Goal: Transaction & Acquisition: Purchase product/service

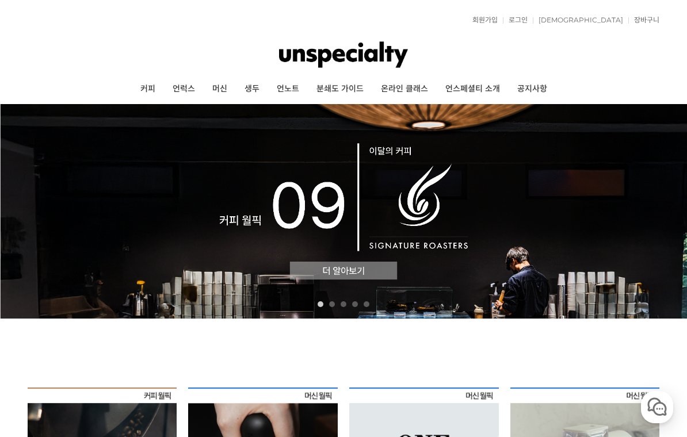
click at [140, 91] on link "커피" at bounding box center [148, 89] width 32 height 29
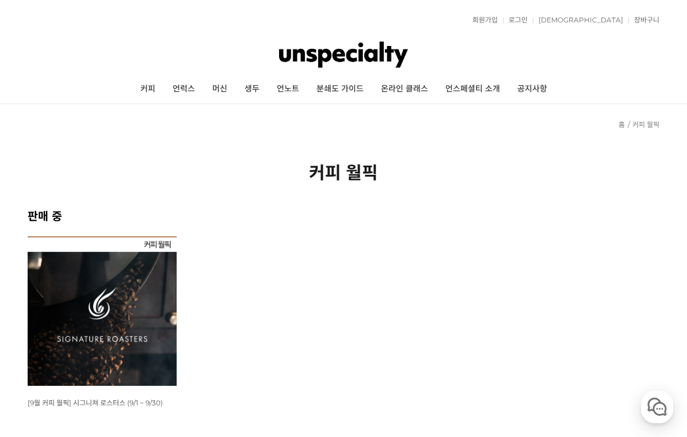
click at [144, 337] on img at bounding box center [103, 311] width 150 height 150
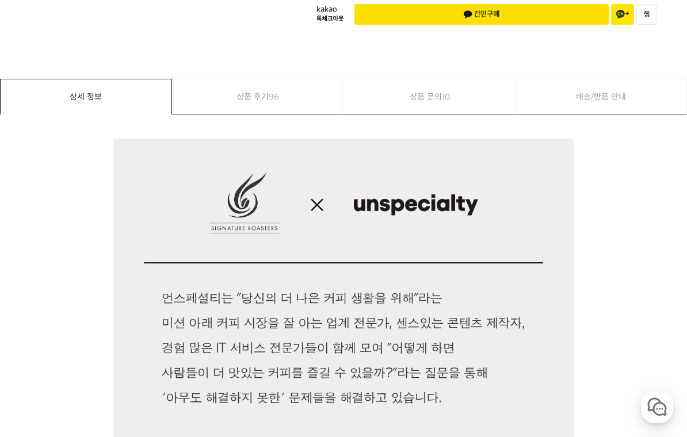
click at [281, 82] on link "상품 후기 96" at bounding box center [258, 96] width 171 height 35
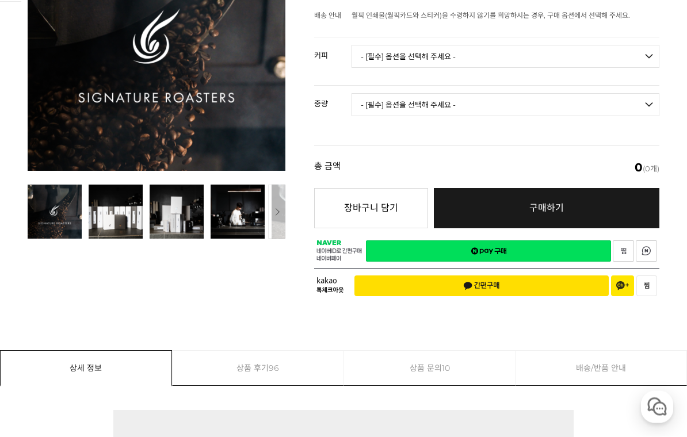
click at [265, 357] on link "상품 후기 96" at bounding box center [258, 369] width 171 height 35
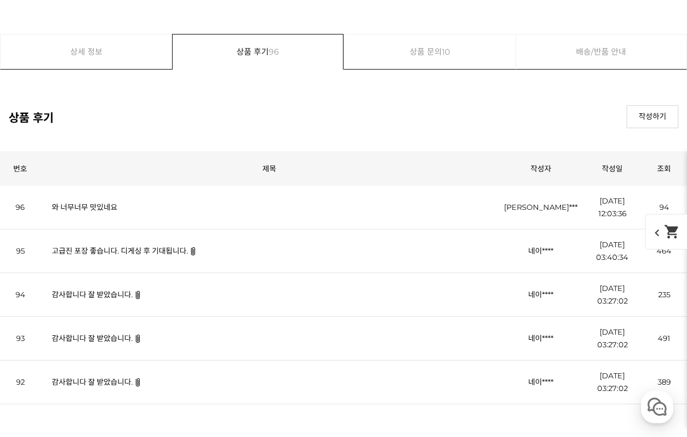
click at [100, 212] on link "와 너무너무 맛있네요" at bounding box center [85, 207] width 66 height 9
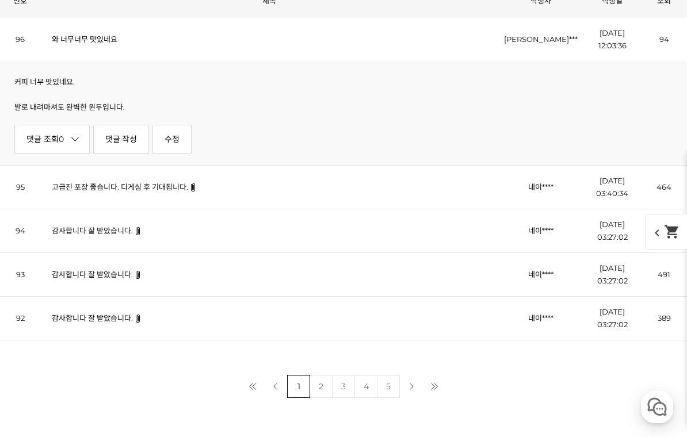
scroll to position [13364, 0]
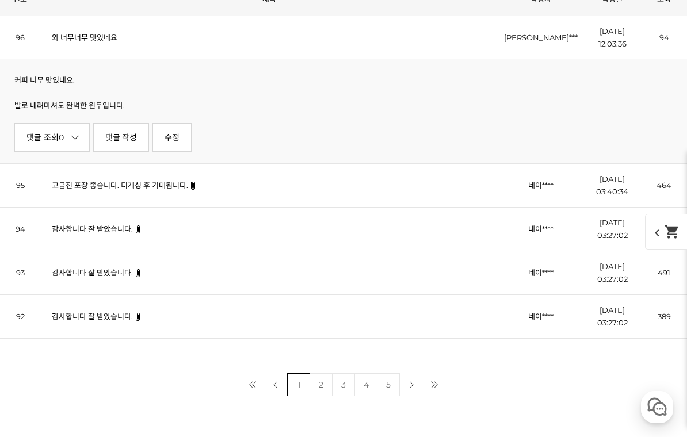
click at [155, 190] on link "고급진 포장 좋습니다. 디게싱 후 기대됩니다." at bounding box center [120, 185] width 136 height 9
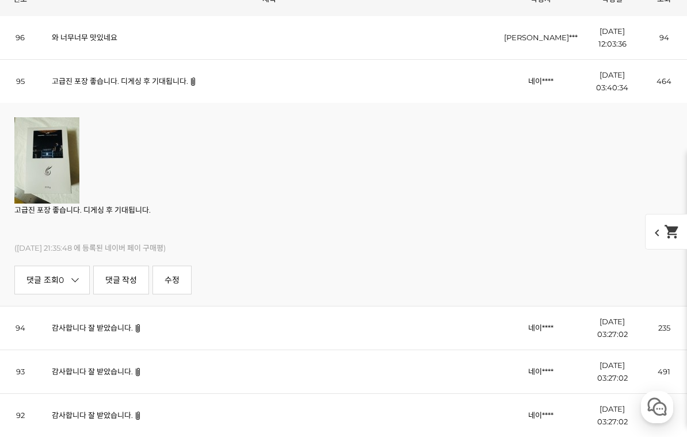
click at [110, 329] on link "감사합니다 잘 받았습니다." at bounding box center [92, 327] width 81 height 9
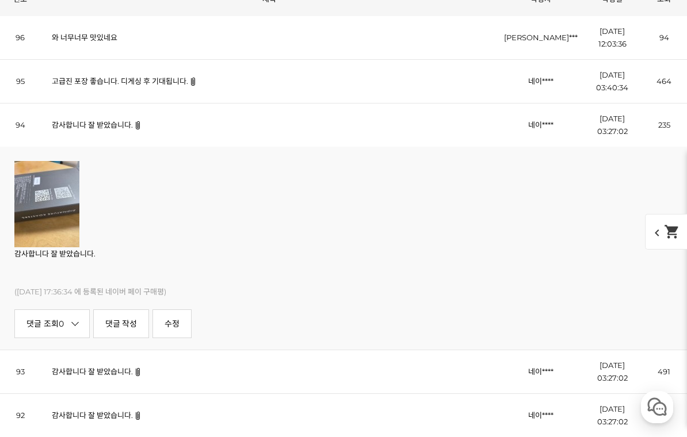
click at [115, 388] on td "감사합니다 잘 받았습니다." at bounding box center [269, 372] width 458 height 44
click at [119, 371] on link "감사합니다 잘 받았습니다." at bounding box center [92, 371] width 81 height 9
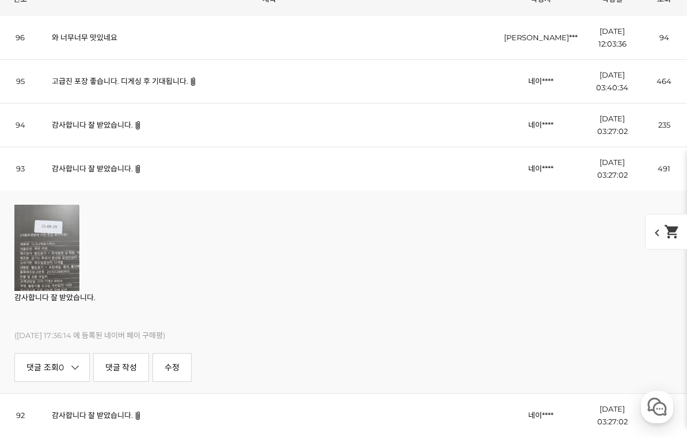
click at [112, 415] on link "감사합니다 잘 받았습니다." at bounding box center [92, 415] width 81 height 9
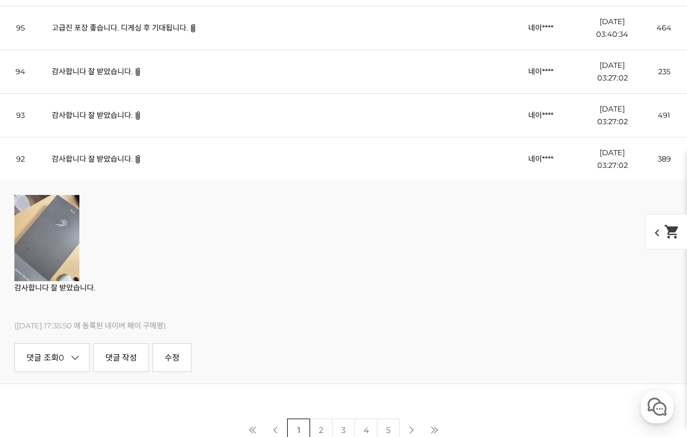
scroll to position [13423, 0]
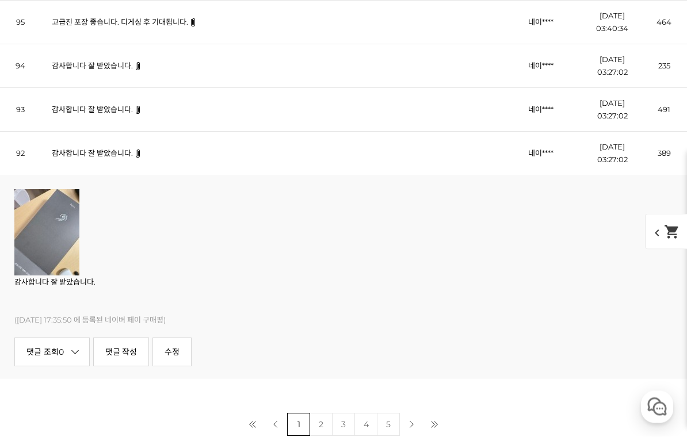
click at [320, 434] on link "2" at bounding box center [321, 425] width 23 height 23
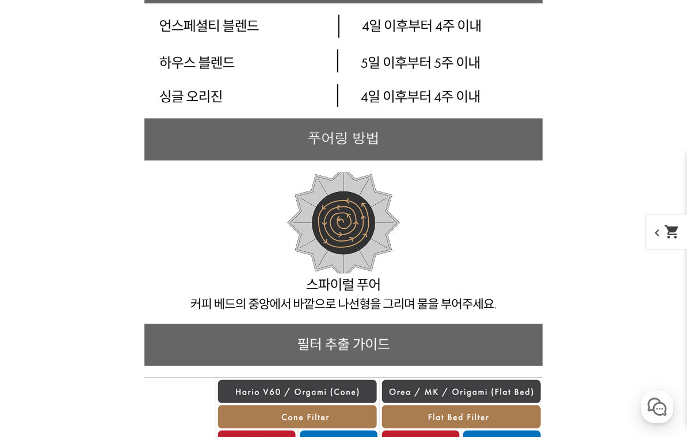
scroll to position [9167, 0]
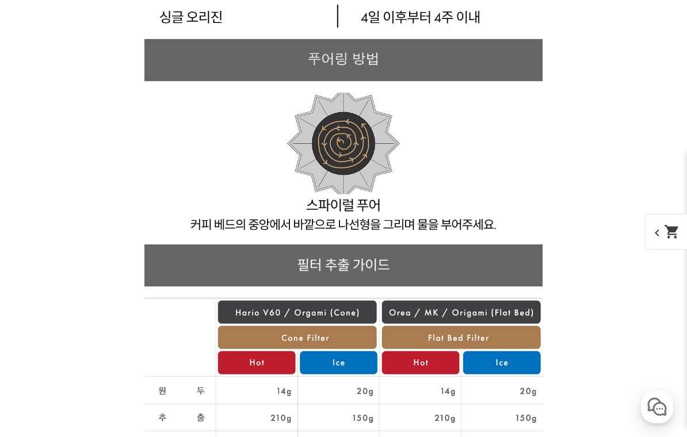
scroll to position [9247, 0]
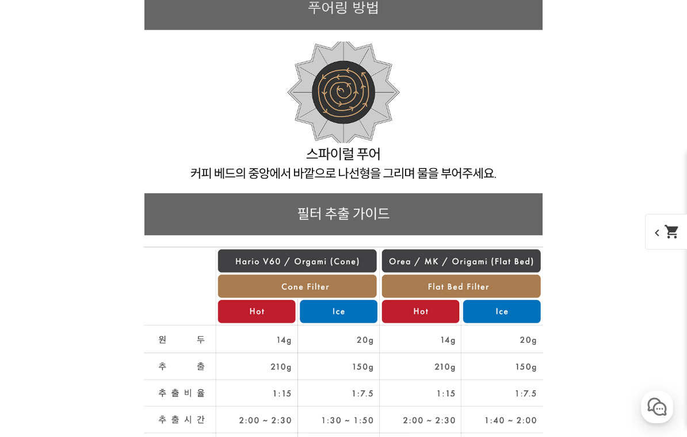
scroll to position [9346, 0]
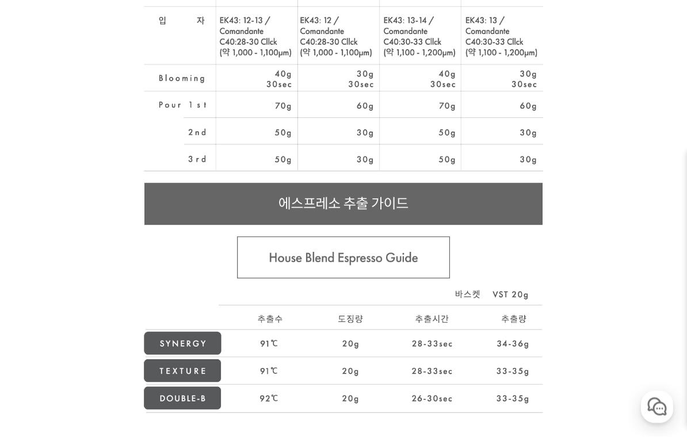
scroll to position [9859, 0]
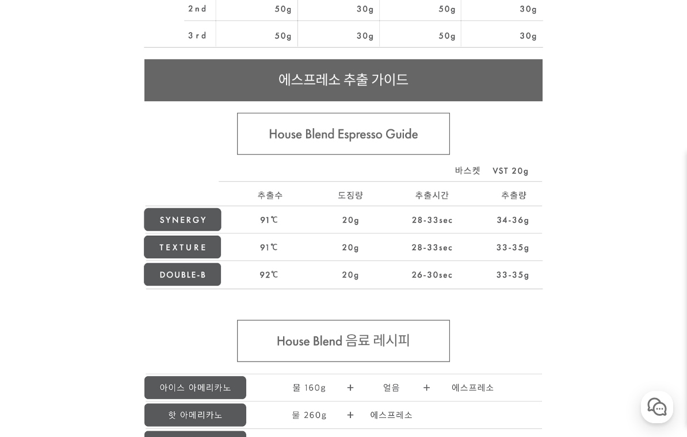
scroll to position [9942, 0]
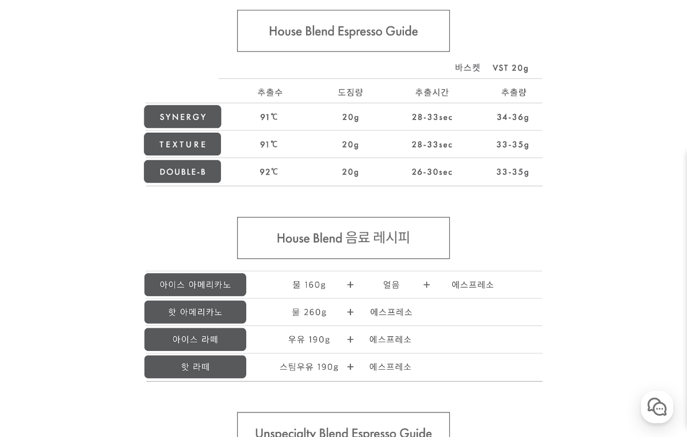
scroll to position [9981, 0]
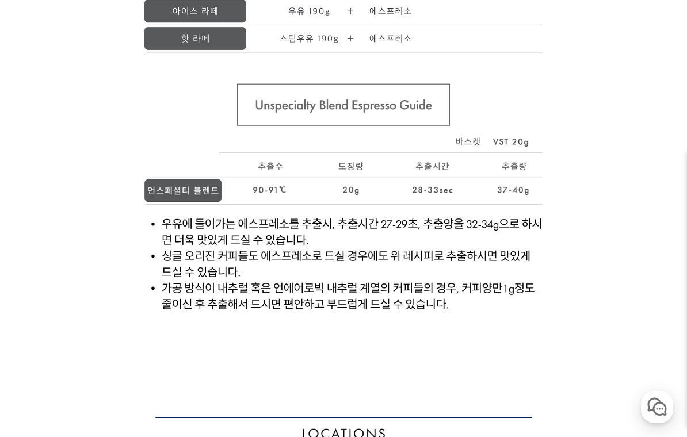
scroll to position [10303, 0]
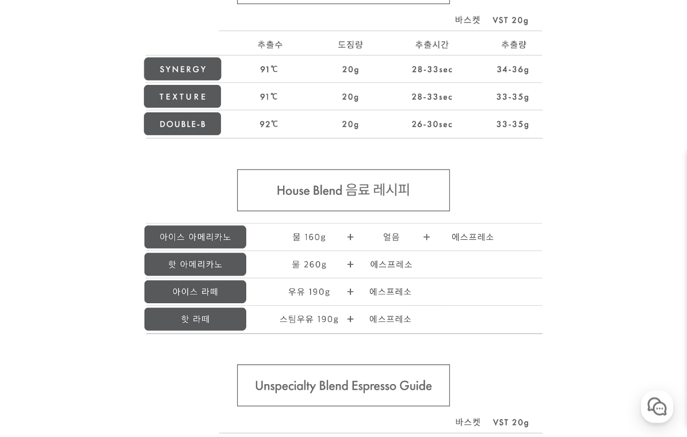
scroll to position [10026, 0]
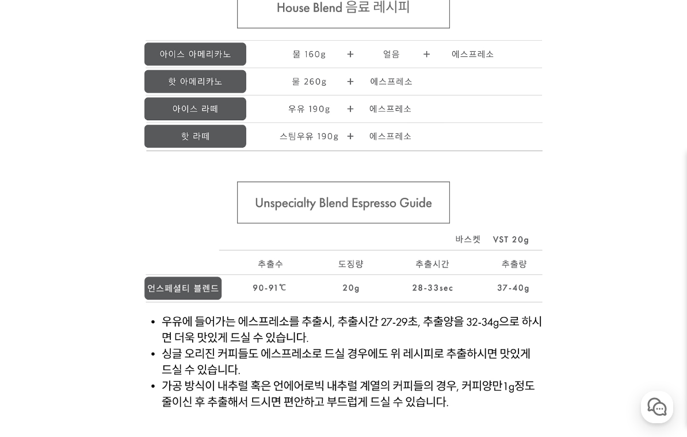
scroll to position [10209, 0]
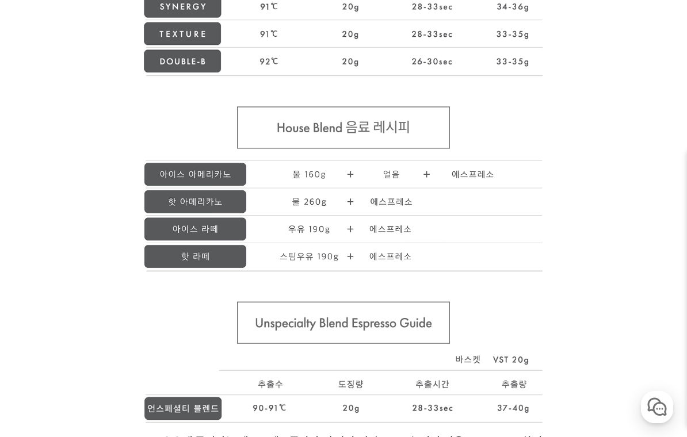
scroll to position [10090, 0]
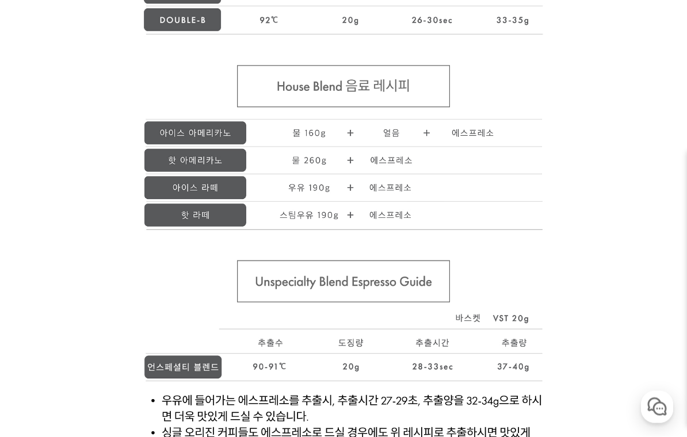
scroll to position [10130, 0]
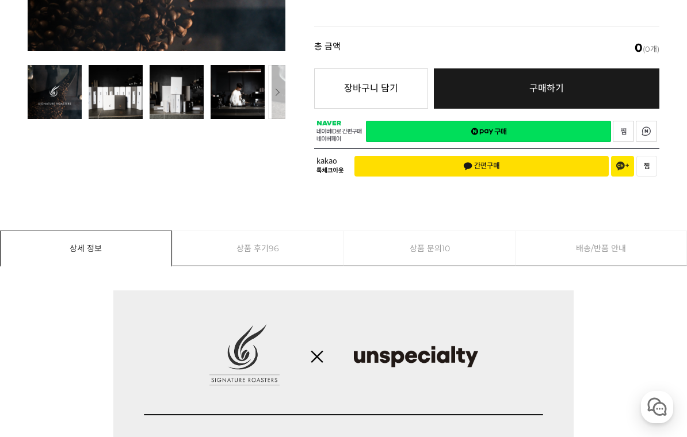
click at [270, 231] on span "96" at bounding box center [274, 248] width 10 height 35
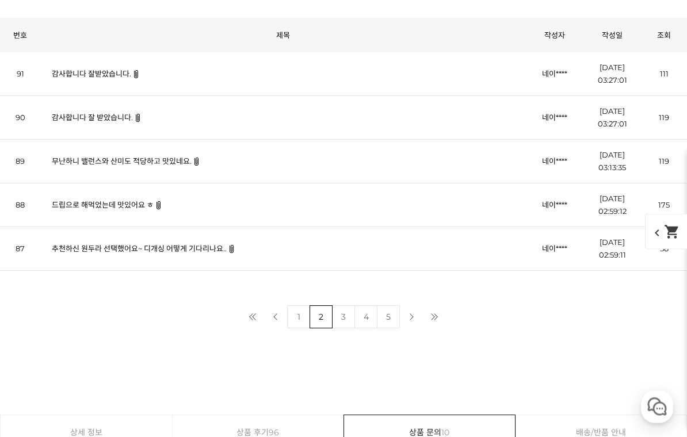
scroll to position [13328, 0]
click at [340, 325] on link "3" at bounding box center [343, 316] width 23 height 23
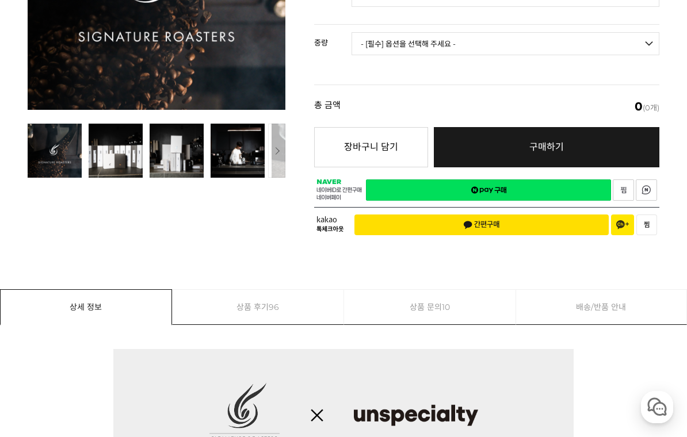
click at [280, 291] on link "상품 후기 96" at bounding box center [258, 307] width 171 height 35
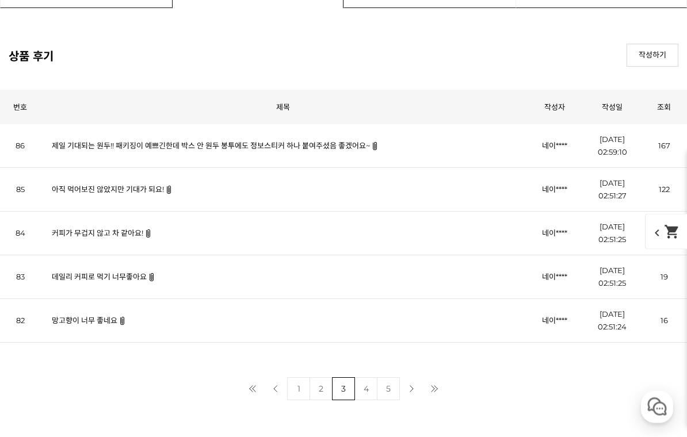
scroll to position [13256, 0]
click at [136, 237] on link "커피가 무겁지 않고 차 같아요!" at bounding box center [97, 232] width 91 height 9
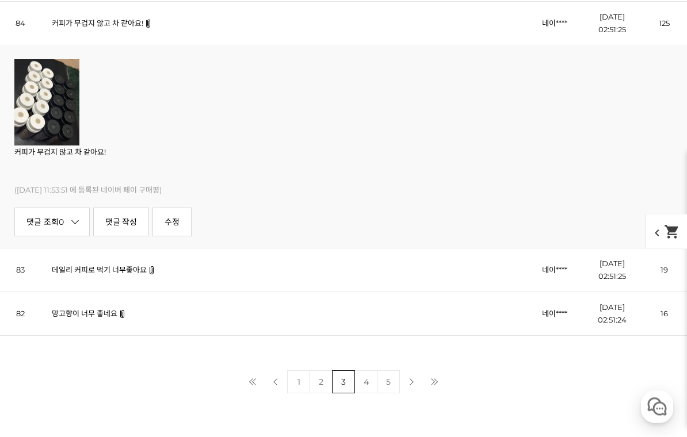
scroll to position [13466, 0]
click at [128, 274] on link "데일리 커피로 먹기 너무좋아요" at bounding box center [99, 269] width 95 height 9
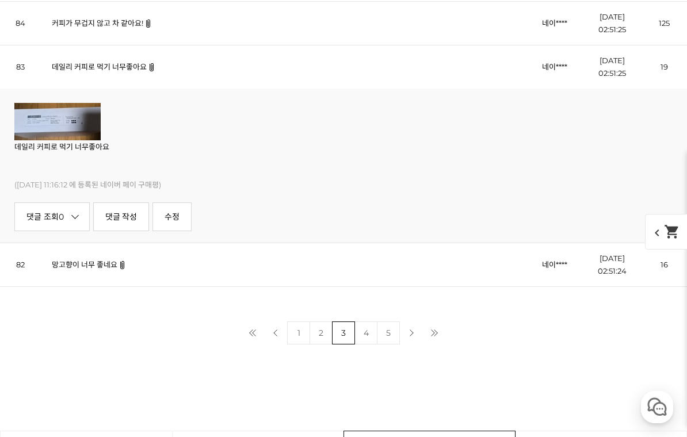
click at [84, 124] on img at bounding box center [57, 121] width 86 height 37
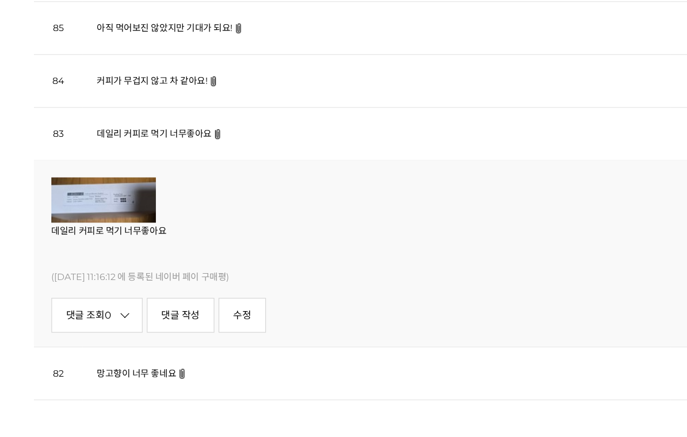
scroll to position [13410, 0]
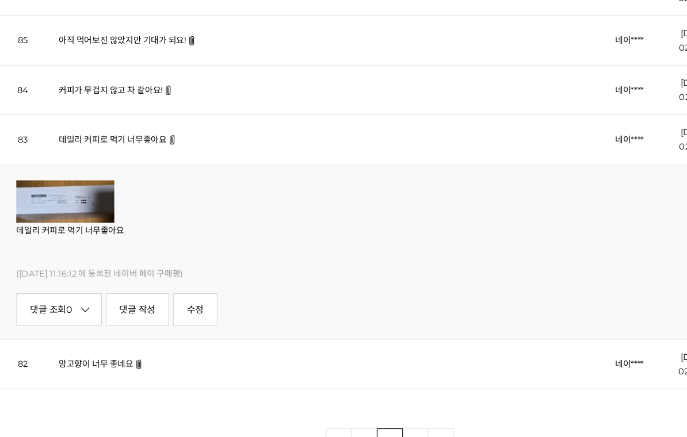
click at [150, 126] on img at bounding box center [151, 123] width 6 height 8
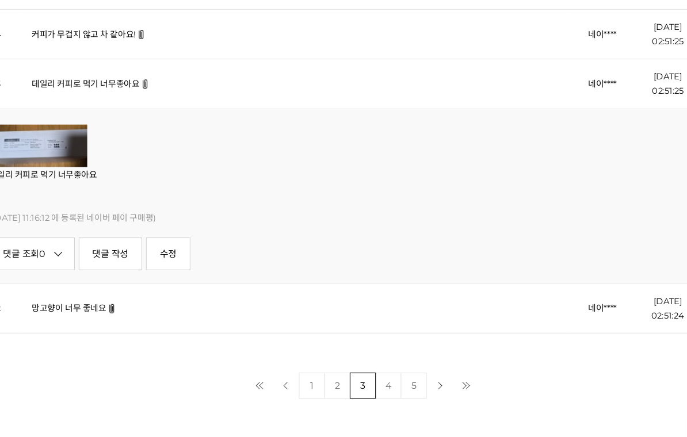
scroll to position [13423, 0]
click at [77, 303] on link "망고향이 너무 좋네요" at bounding box center [85, 307] width 66 height 9
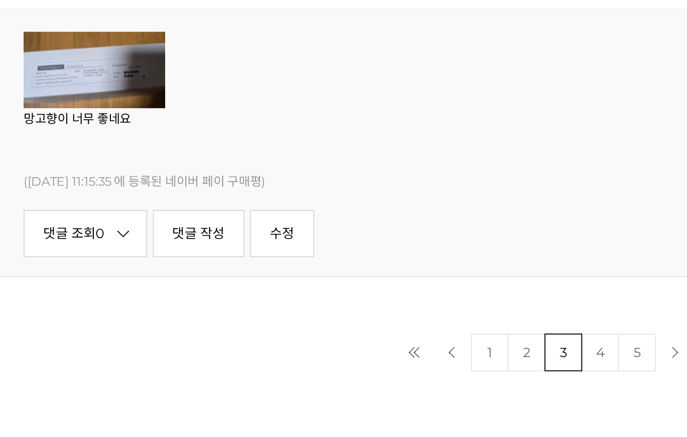
scroll to position [13440, 0]
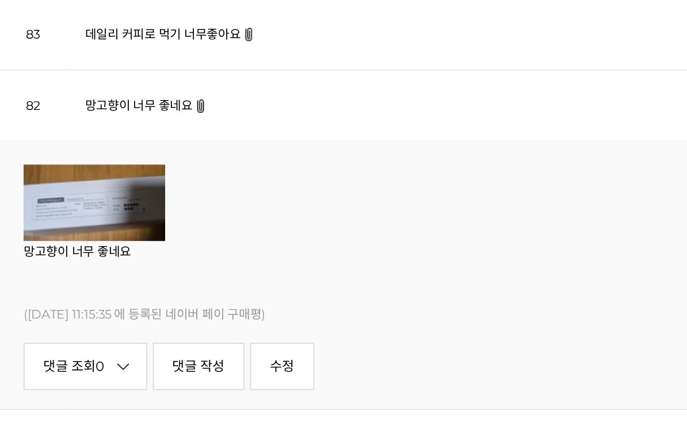
click at [124, 88] on link "데일리 커피로 먹기 너무좋아요" at bounding box center [99, 92] width 95 height 9
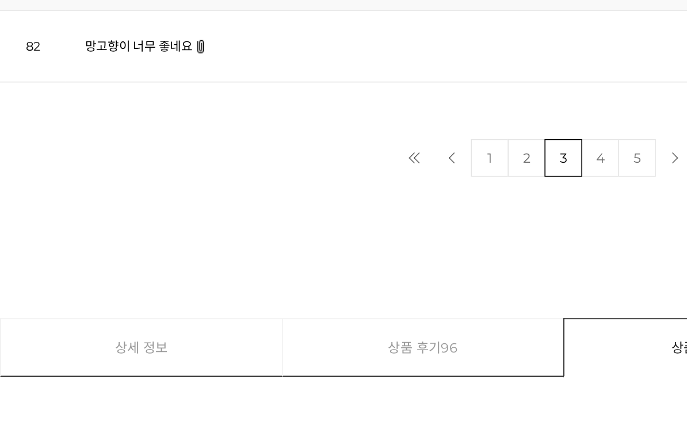
scroll to position [13545, 0]
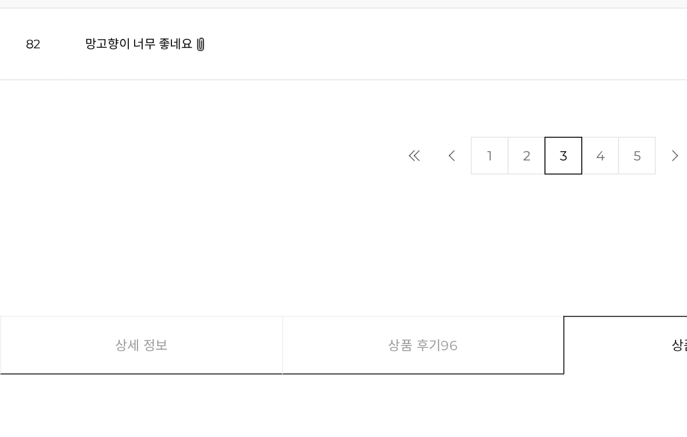
click at [364, 242] on link "4" at bounding box center [365, 253] width 23 height 23
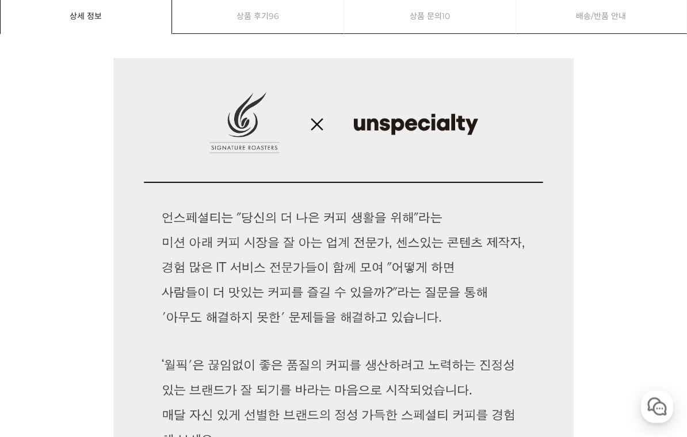
click at [257, 9] on link "상품 후기 96" at bounding box center [258, 16] width 171 height 35
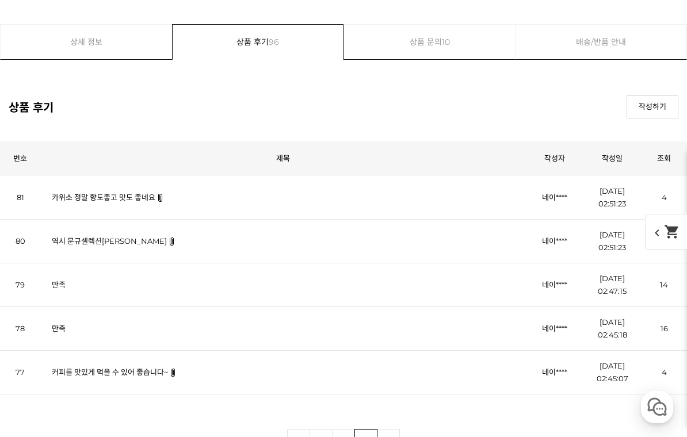
scroll to position [6391, 0]
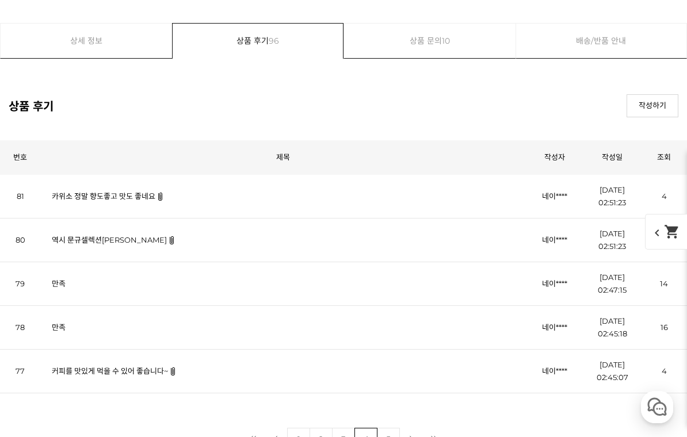
click at [138, 192] on link "카위소 정말 향도좋고 맛도 좋네요" at bounding box center [104, 196] width 104 height 9
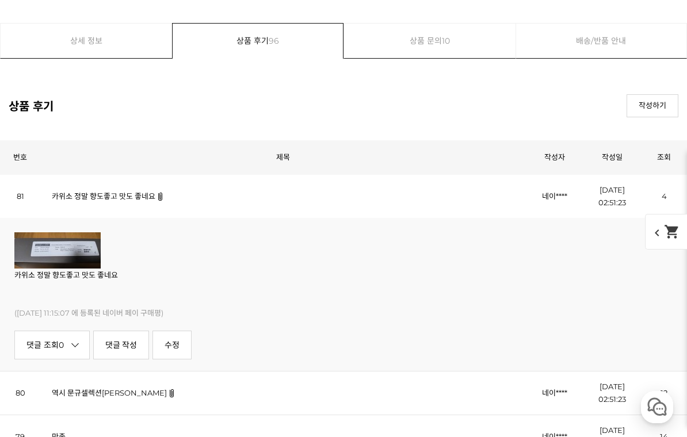
click at [132, 321] on div "카위소 정말 향도좋고 맛도 좋네요 (2025-09-06 11:15:07 에 등록된 네이버 페이 구매평) 댓글 조회 0 댓글 작성 수정 신고" at bounding box center [343, 294] width 687 height 153
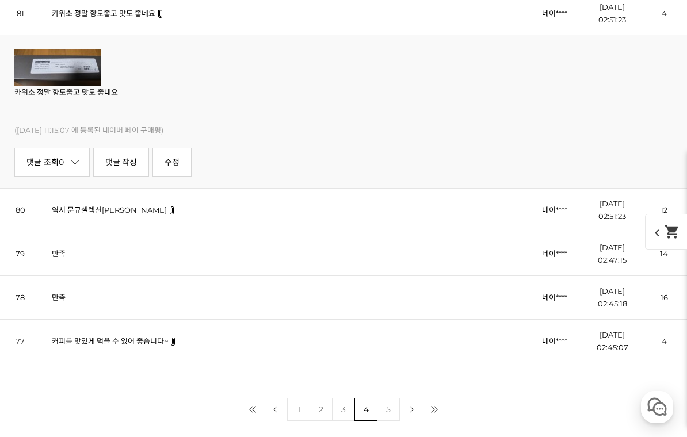
scroll to position [6619, 0]
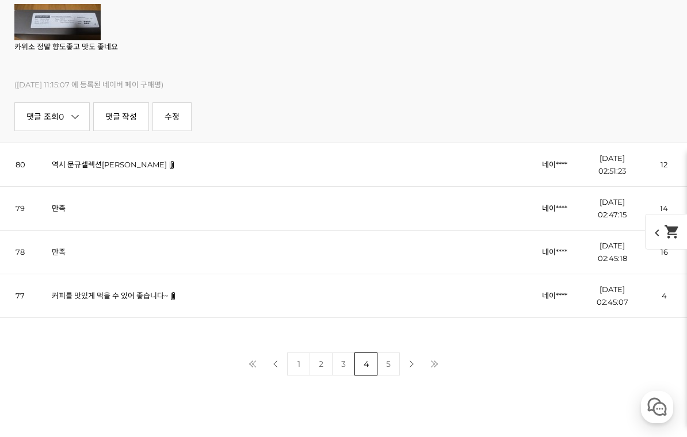
click at [110, 161] on link "역시 문규셀렉션이네요" at bounding box center [109, 164] width 115 height 9
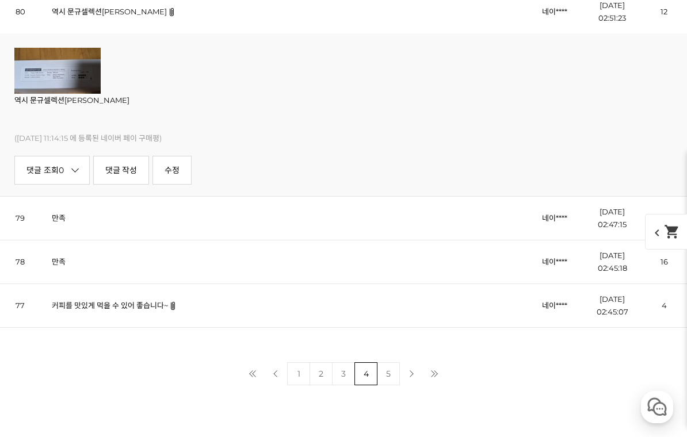
click at [58, 217] on link "만족" at bounding box center [59, 217] width 14 height 9
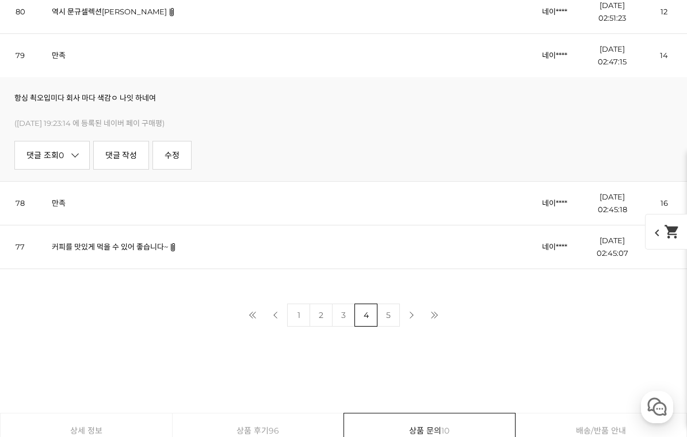
click at [62, 200] on link "만족" at bounding box center [59, 202] width 14 height 9
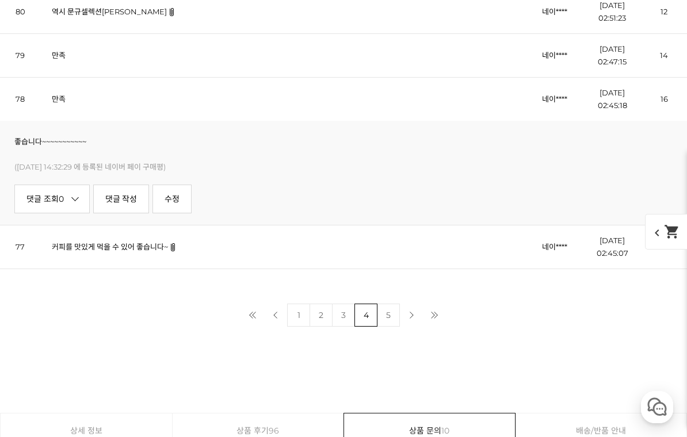
click at [159, 250] on link "커피를 맛있게 먹을 수 있어 좋습니다~" at bounding box center [110, 246] width 116 height 9
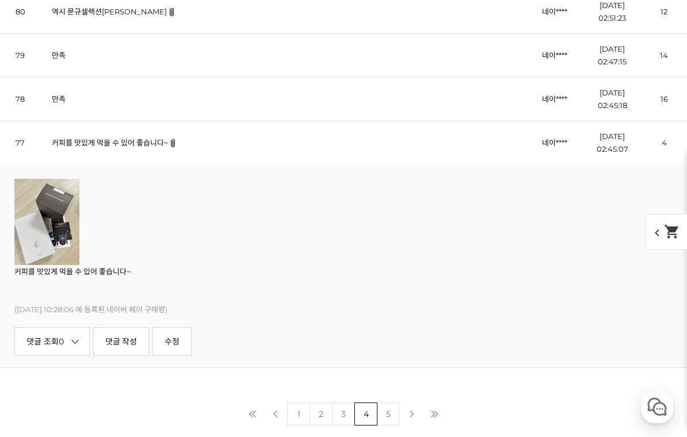
click at [382, 419] on link "5" at bounding box center [388, 414] width 23 height 23
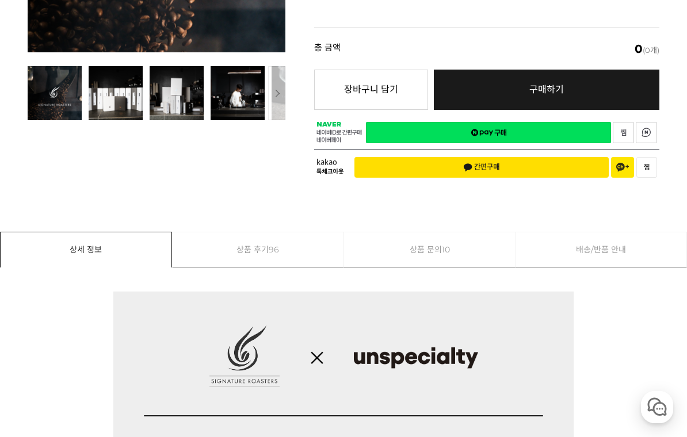
click at [277, 232] on span "96" at bounding box center [274, 249] width 10 height 35
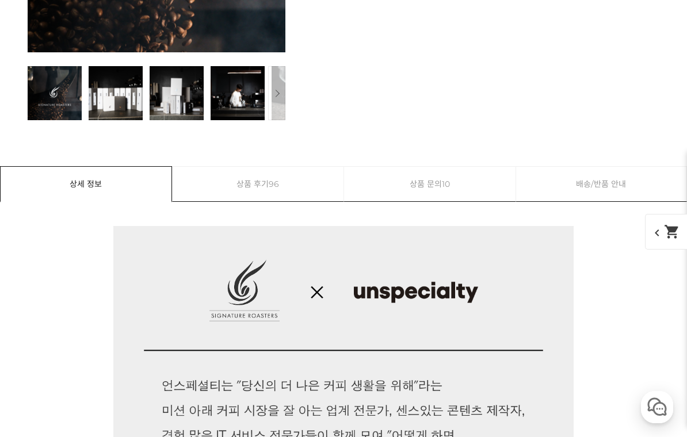
scroll to position [6380, 0]
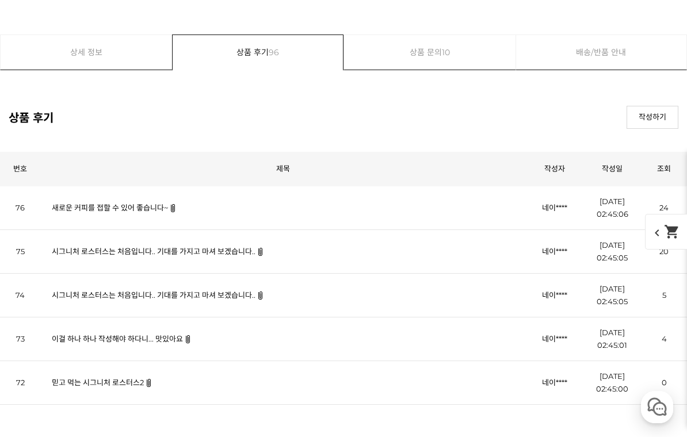
click at [152, 209] on link "새로운 커피를 접할 수 있어 좋습니다~" at bounding box center [110, 207] width 116 height 9
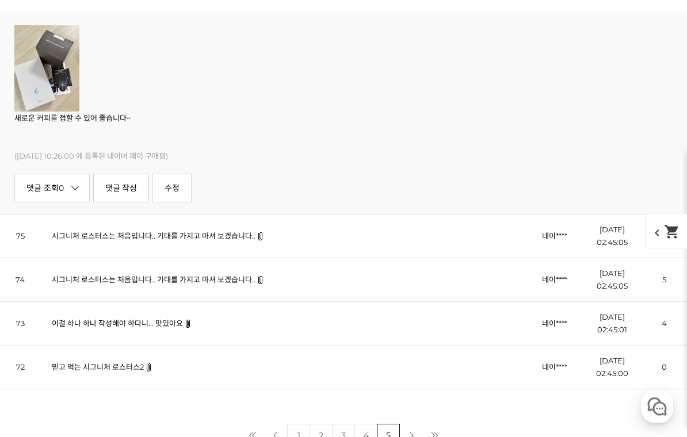
scroll to position [6598, 0]
click at [236, 234] on link "시그니처 로스터스는 처음입니다.. 기대를 가지고 마셔 보겠습니다.." at bounding box center [154, 235] width 204 height 9
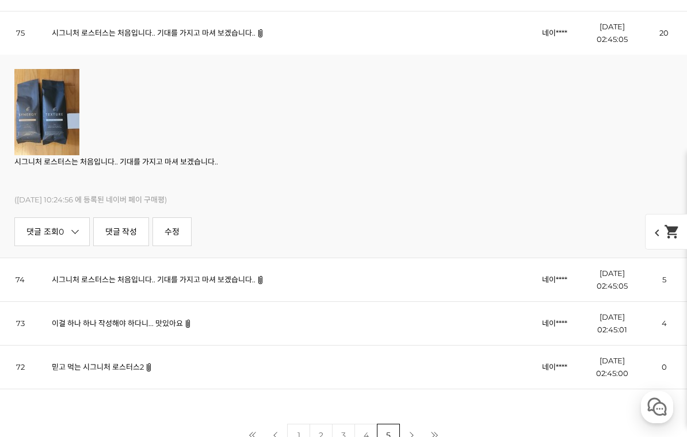
click at [165, 327] on link "이걸 하나 하나 작성해야 하다니... 맛있아요" at bounding box center [117, 323] width 131 height 9
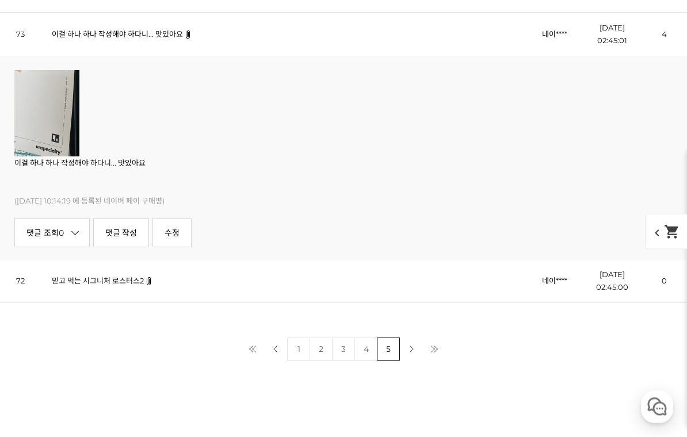
scroll to position [6685, 0]
click at [113, 284] on link "믿고 먹는 시그니처 로스터스2" at bounding box center [98, 280] width 92 height 9
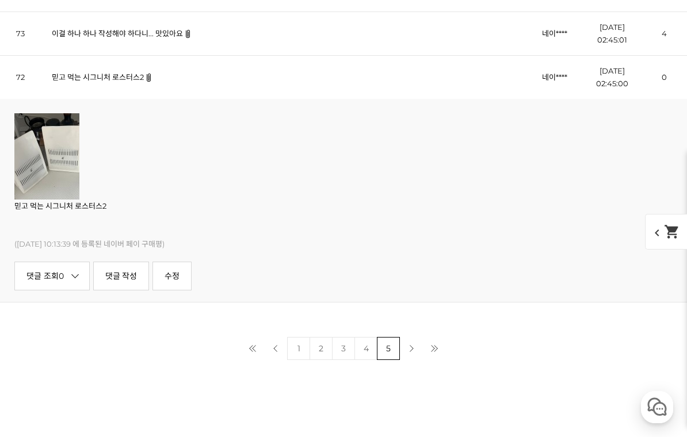
click at [427, 369] on div at bounding box center [343, 403] width 687 height 86
click at [409, 350] on link "다음 페이지" at bounding box center [411, 348] width 23 height 23
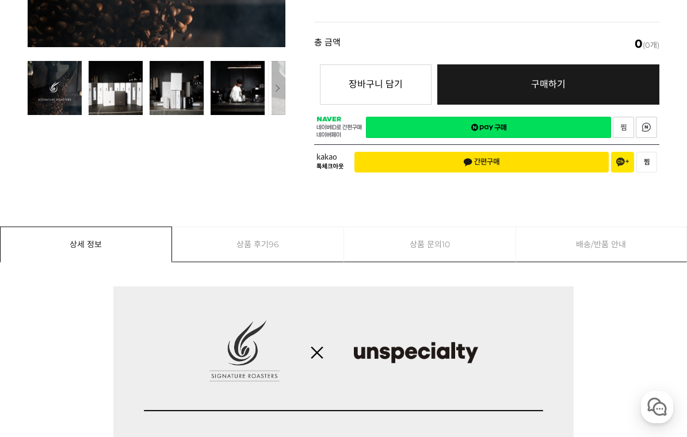
click at [276, 232] on span "96" at bounding box center [274, 244] width 10 height 35
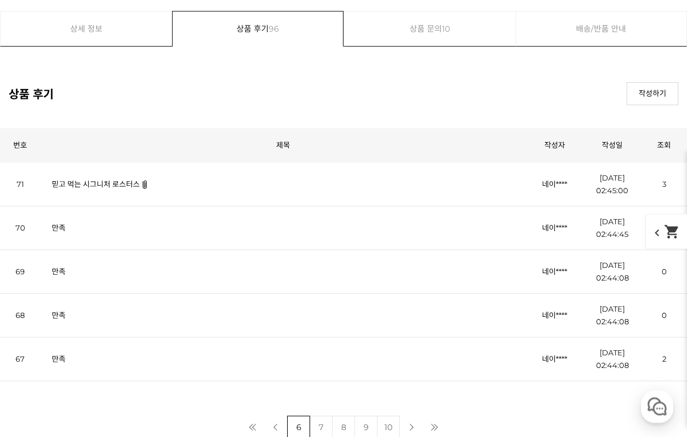
scroll to position [6403, 0]
click at [62, 232] on link "만족" at bounding box center [59, 227] width 14 height 9
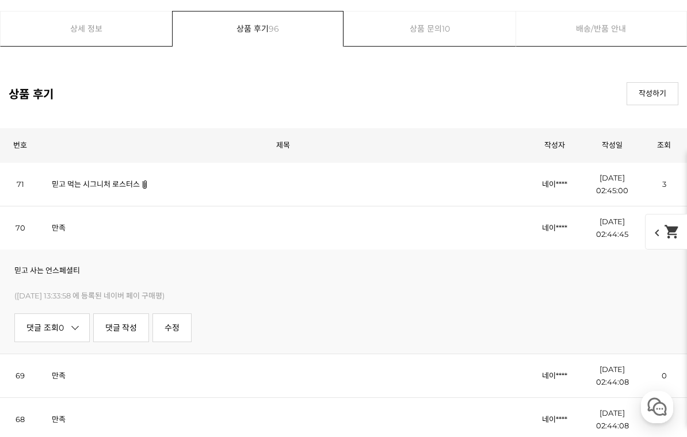
click at [58, 375] on link "만족" at bounding box center [59, 375] width 14 height 9
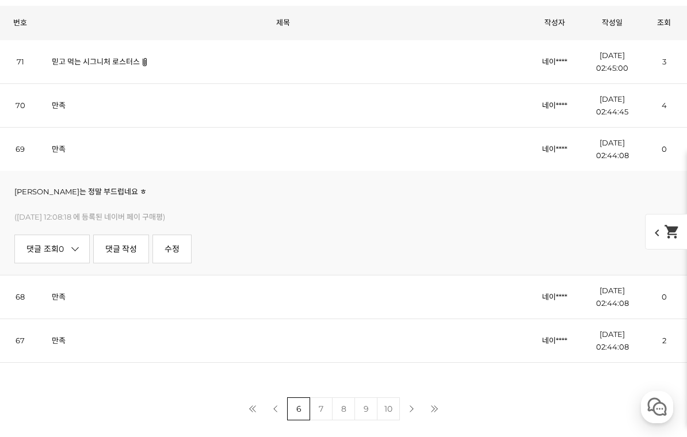
scroll to position [6534, 0]
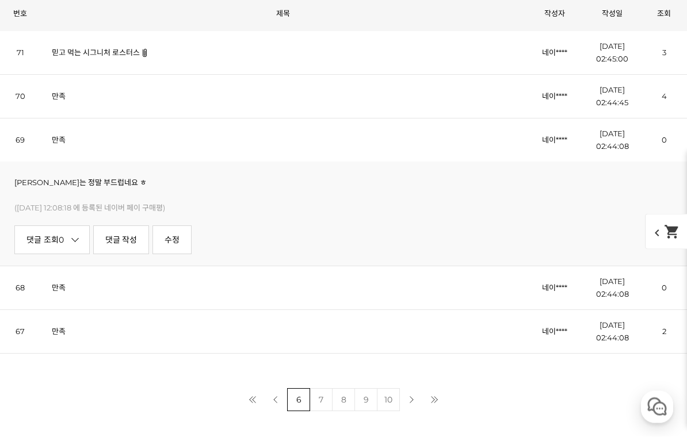
click at [62, 286] on link "만족" at bounding box center [59, 288] width 14 height 9
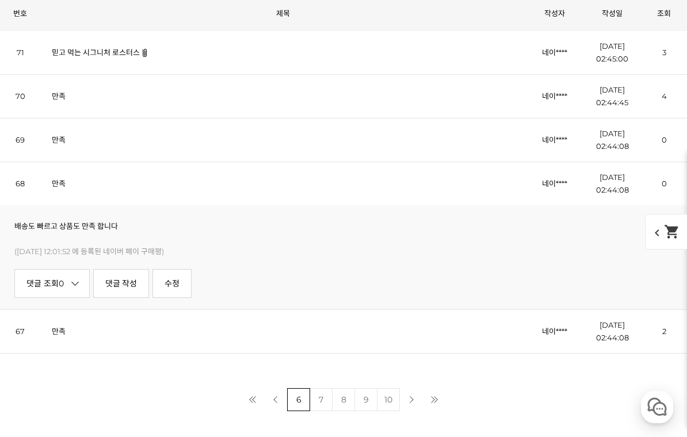
click at [64, 333] on link "만족" at bounding box center [59, 331] width 14 height 9
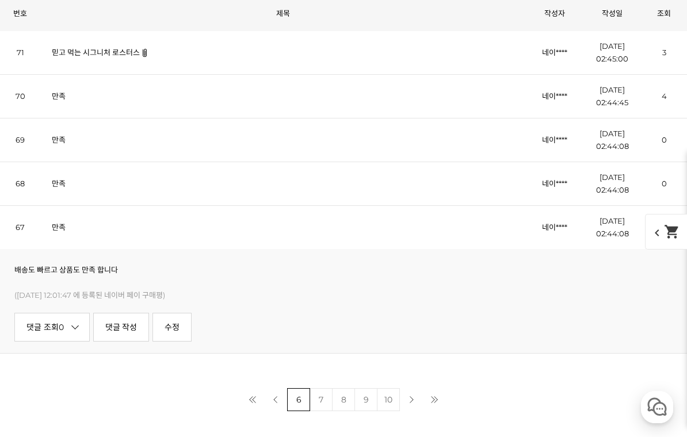
click at [318, 404] on link "7" at bounding box center [321, 399] width 23 height 23
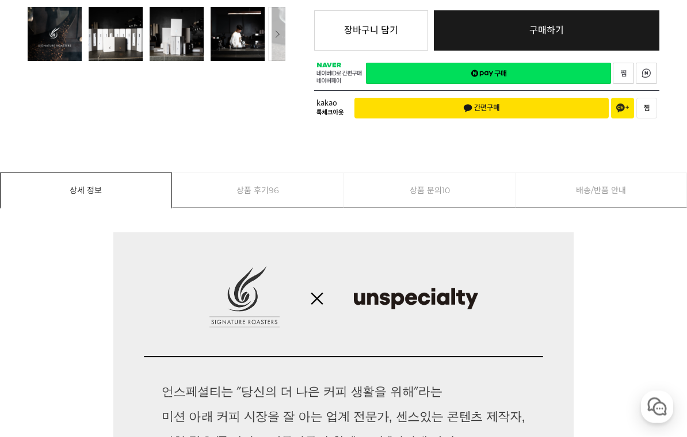
click at [272, 181] on span "96" at bounding box center [274, 191] width 10 height 35
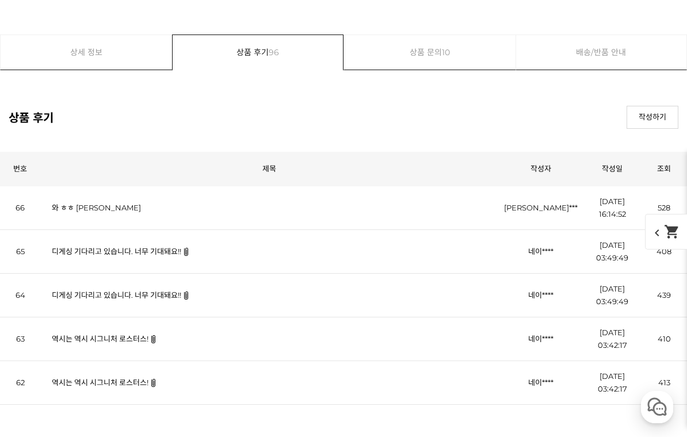
click at [109, 208] on link "와 ㅎㅎ 케냐 니에리" at bounding box center [96, 207] width 89 height 9
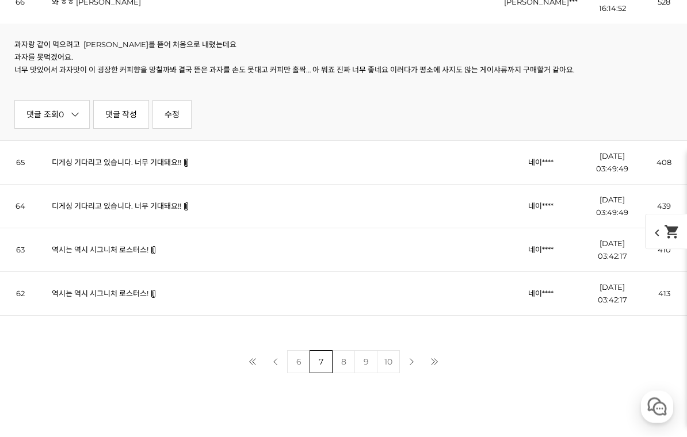
click at [129, 294] on link "역시는 역시 시그니처 로스터스!" at bounding box center [100, 293] width 97 height 9
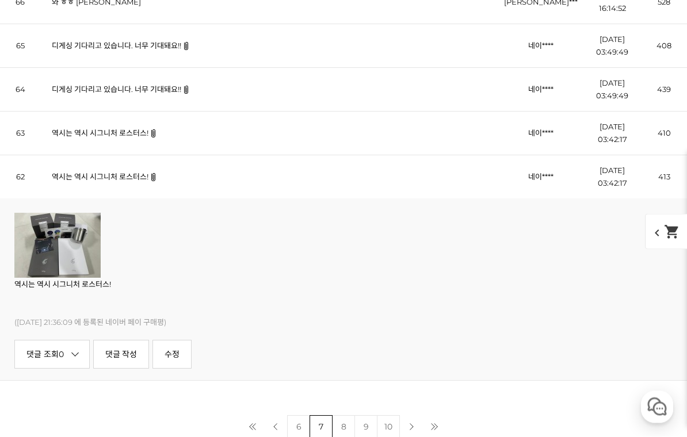
scroll to position [6585, 0]
click at [342, 427] on link "8" at bounding box center [343, 426] width 23 height 23
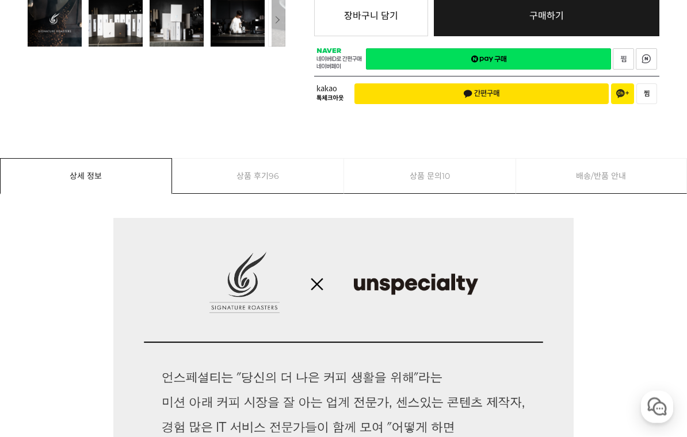
click at [283, 159] on link "상품 후기 96" at bounding box center [258, 176] width 171 height 35
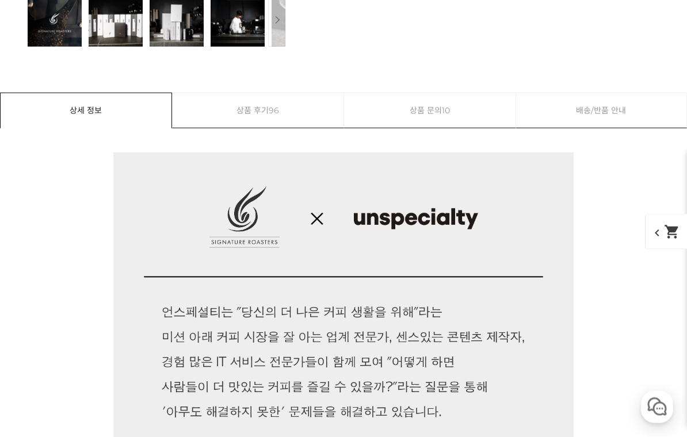
scroll to position [13209, 0]
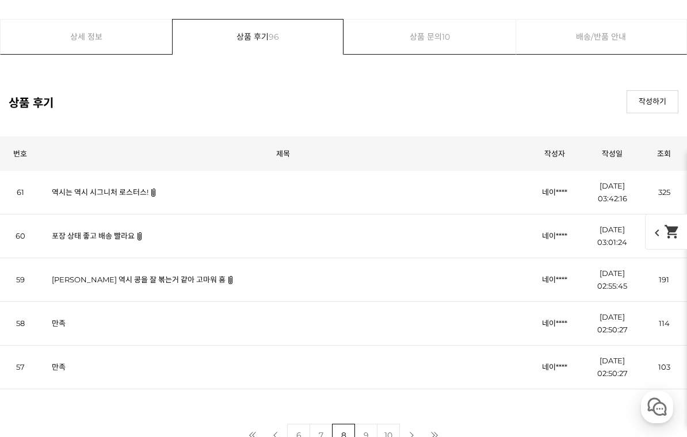
click at [140, 184] on td "역시는 역시 시그니처 로스터스!" at bounding box center [283, 193] width 486 height 44
click at [134, 194] on link "역시는 역시 시그니처 로스터스!" at bounding box center [100, 192] width 97 height 9
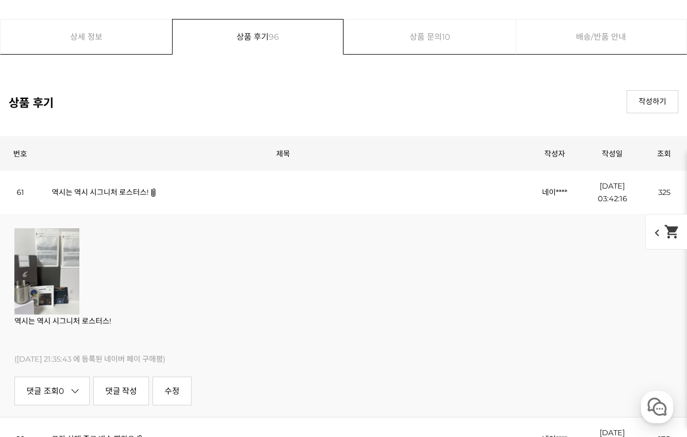
click at [132, 193] on link "역시는 역시 시그니처 로스터스!" at bounding box center [100, 192] width 97 height 9
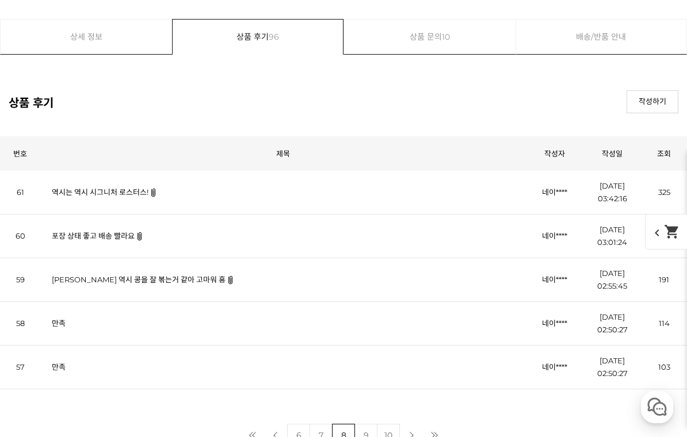
click at [129, 234] on link "포장 상태 좋고 배송 빨라요" at bounding box center [93, 235] width 83 height 9
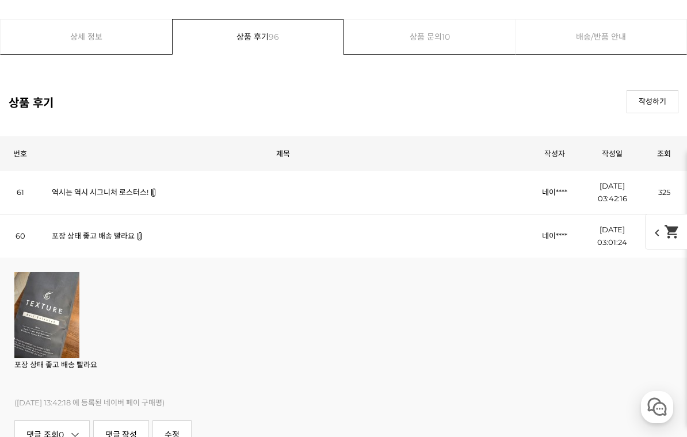
click at [125, 235] on link "포장 상태 좋고 배송 빨라요" at bounding box center [93, 235] width 83 height 9
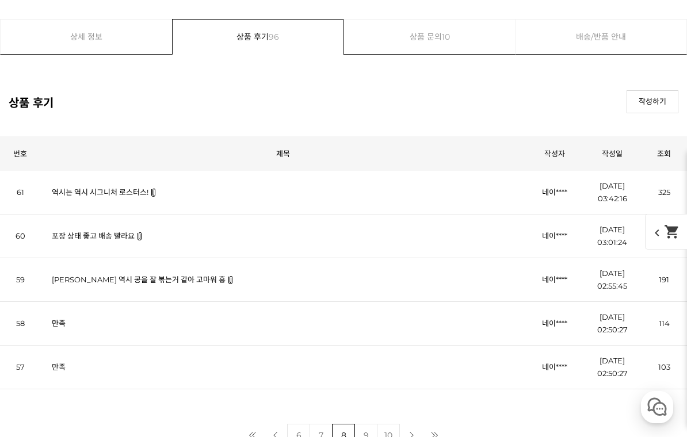
click at [179, 283] on link "문규형 역시 콩을 잘 볶는거 같아 고마워 횽" at bounding box center [139, 279] width 174 height 9
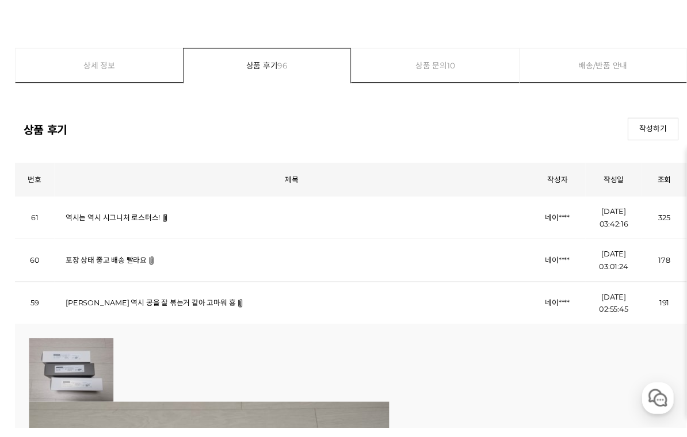
scroll to position [13285, 0]
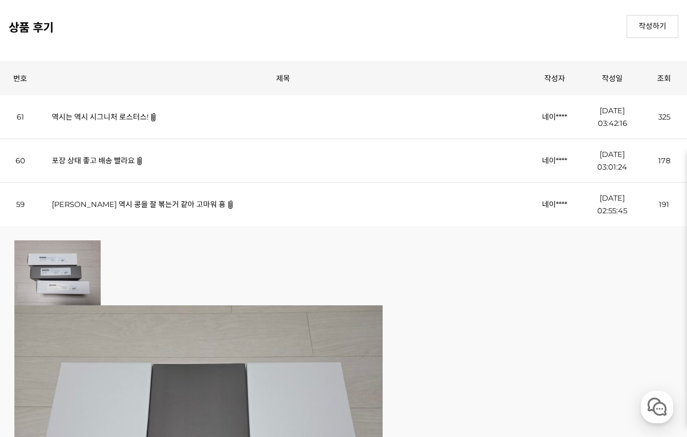
click at [168, 204] on link "문규형 역시 콩을 잘 볶는거 같아 고마워 횽" at bounding box center [139, 204] width 174 height 9
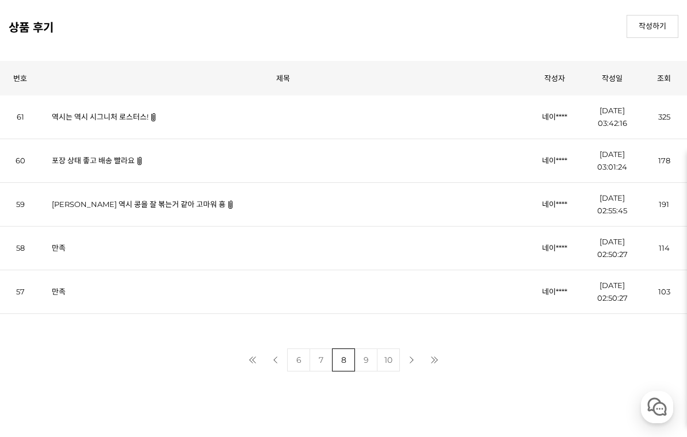
click at [63, 296] on link "만족" at bounding box center [59, 291] width 14 height 9
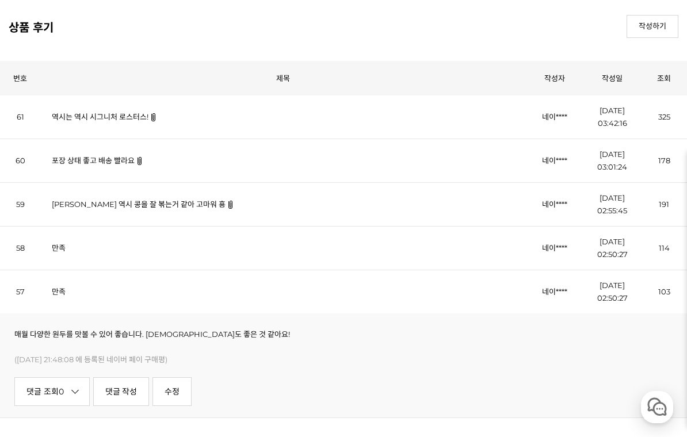
click at [60, 294] on link "만족" at bounding box center [59, 291] width 14 height 9
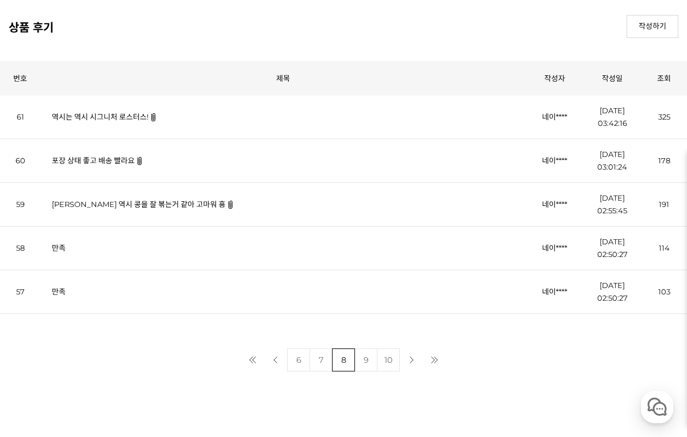
click at [62, 250] on link "만족" at bounding box center [59, 247] width 14 height 9
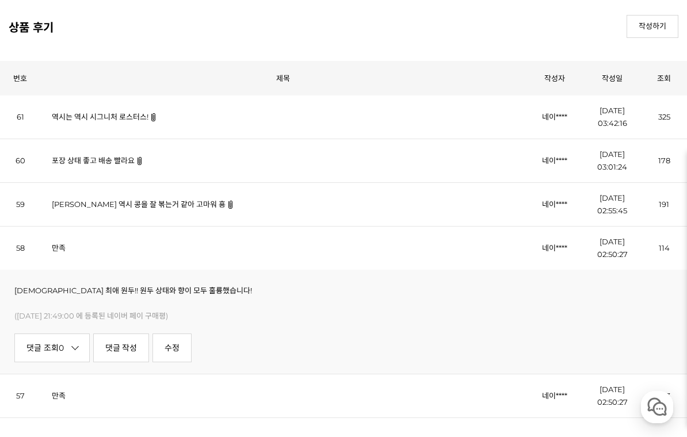
click at [61, 250] on link "만족" at bounding box center [59, 247] width 14 height 9
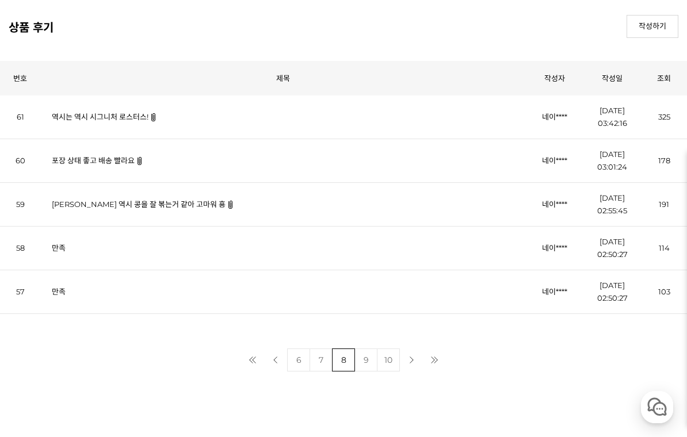
click at [364, 361] on link "9" at bounding box center [365, 360] width 23 height 23
click at [371, 349] on link "9" at bounding box center [365, 360] width 23 height 23
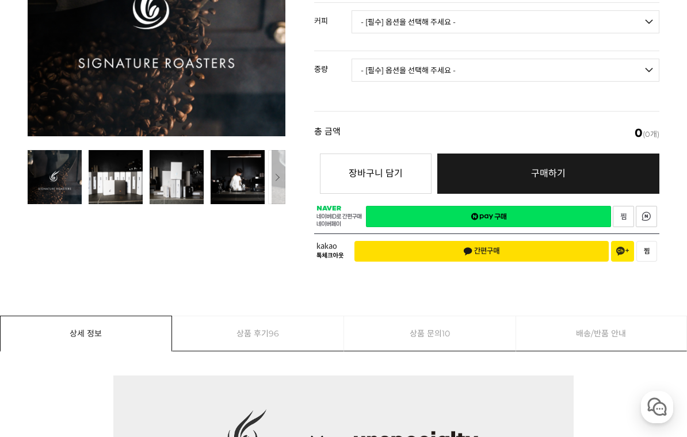
click at [269, 320] on link "상품 후기 96" at bounding box center [258, 333] width 171 height 35
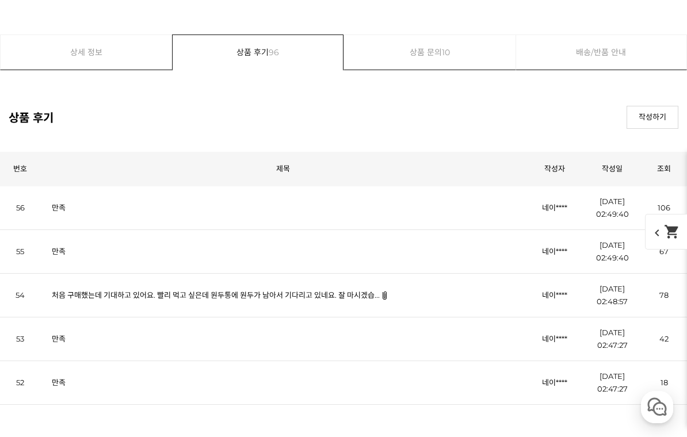
click at [61, 255] on link "만족" at bounding box center [59, 251] width 14 height 9
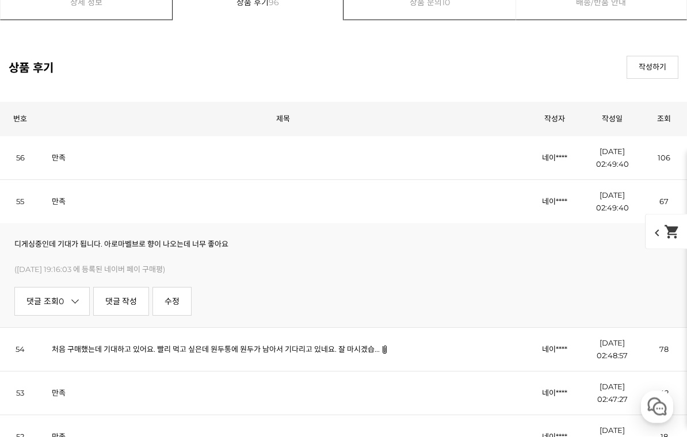
scroll to position [6445, 0]
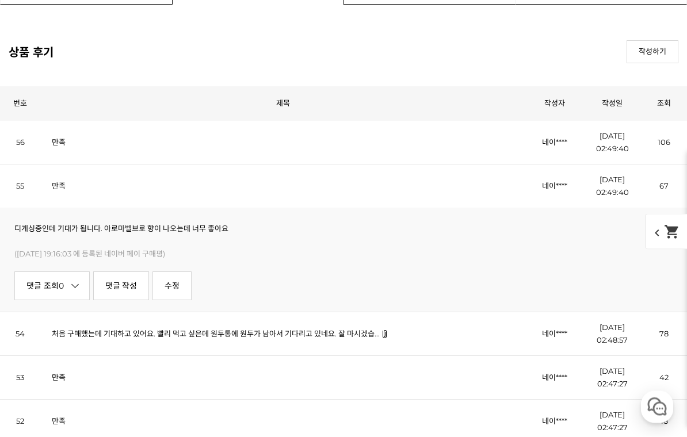
click at [62, 144] on link "만족" at bounding box center [59, 142] width 14 height 9
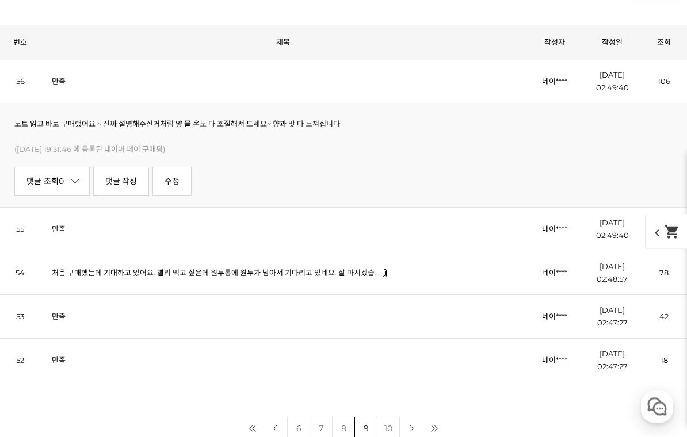
scroll to position [6506, 0]
click at [63, 363] on link "만족" at bounding box center [59, 360] width 14 height 9
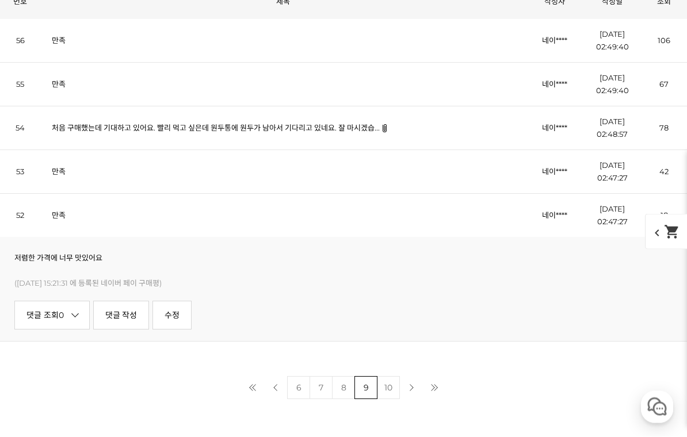
scroll to position [6546, 0]
click at [64, 184] on td "만족" at bounding box center [283, 173] width 486 height 44
click at [58, 177] on link "만족" at bounding box center [59, 172] width 14 height 9
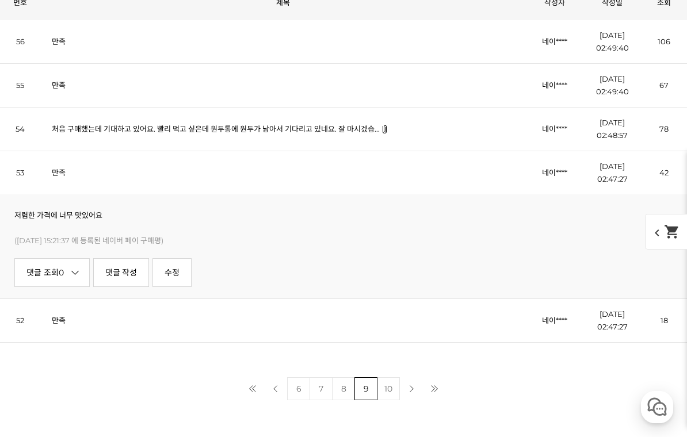
click at [391, 387] on link "10" at bounding box center [388, 388] width 23 height 23
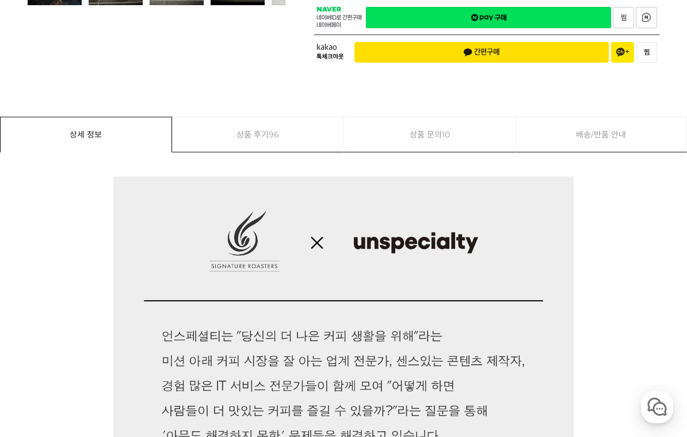
click at [263, 117] on link "상품 후기 96" at bounding box center [258, 134] width 171 height 35
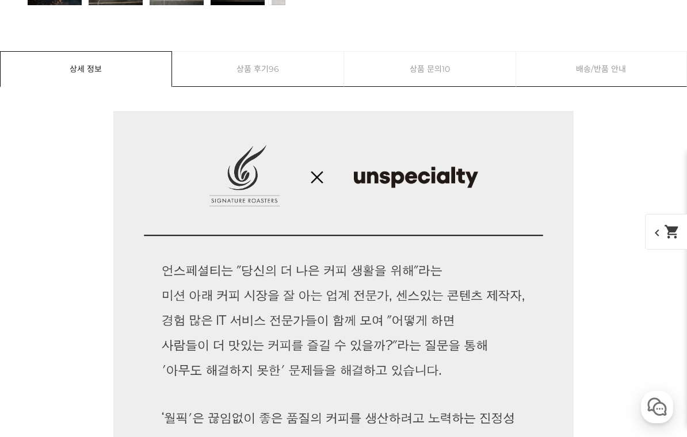
scroll to position [6380, 0]
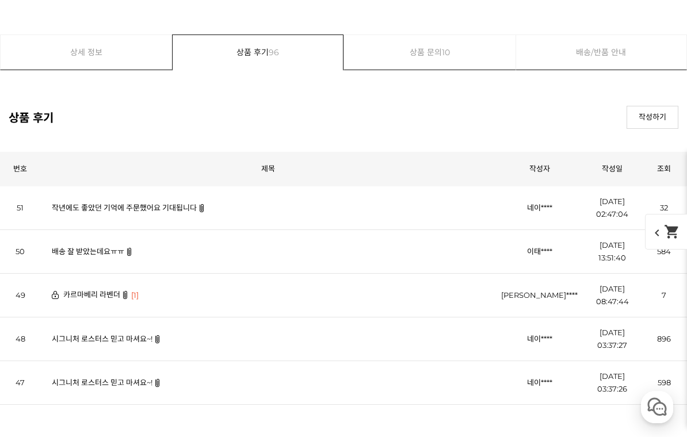
click at [179, 205] on link "작년에도 좋았던 기억에 주문했어요 기대됩니다" at bounding box center [124, 207] width 145 height 9
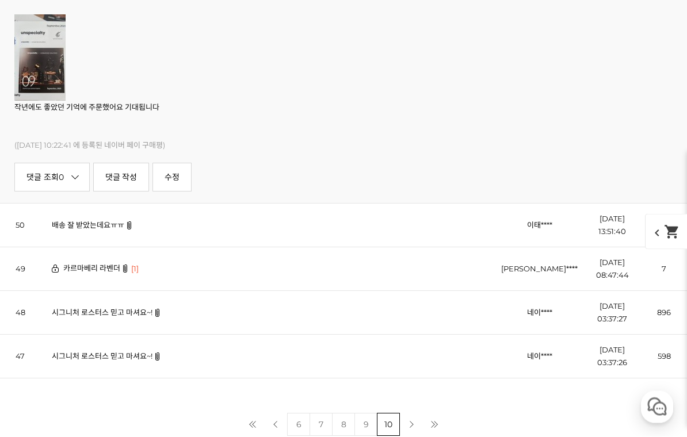
click at [118, 226] on link "배송 잘 받았는데요ㅠㅠ" at bounding box center [88, 225] width 72 height 9
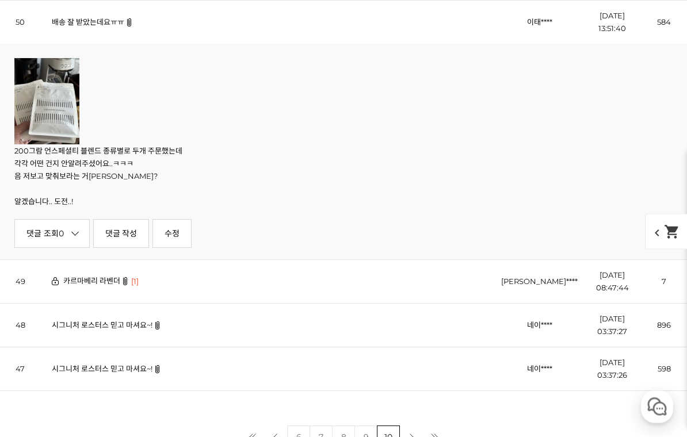
scroll to position [6609, 0]
click at [107, 284] on link "카르마베리 라벤더" at bounding box center [91, 280] width 57 height 9
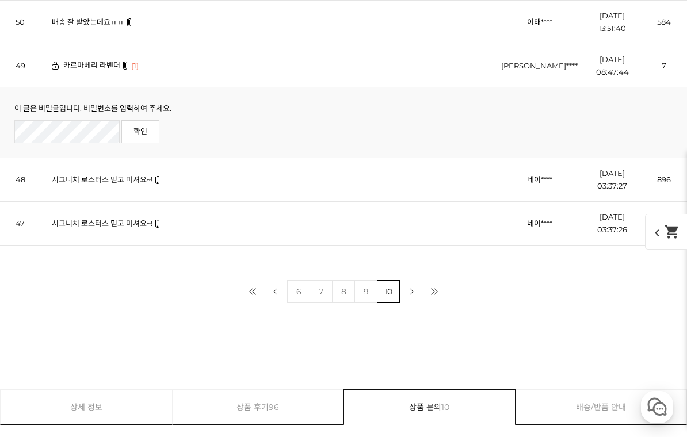
click at [135, 184] on link "시그니처 로스터스 믿고 마셔요~!" at bounding box center [102, 179] width 101 height 9
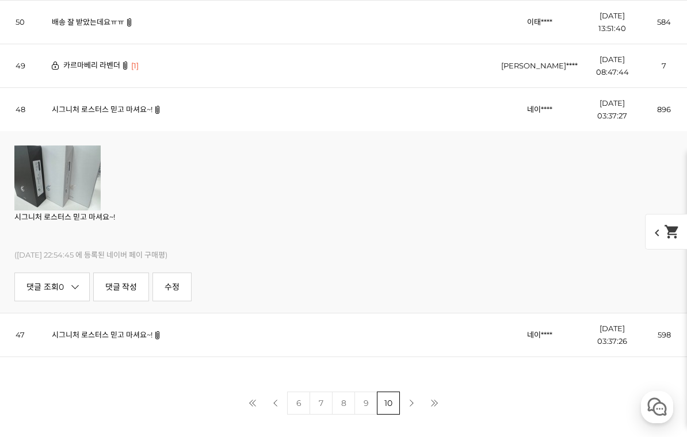
click at [133, 336] on link "시그니처 로스터스 믿고 마셔요~!" at bounding box center [102, 334] width 101 height 9
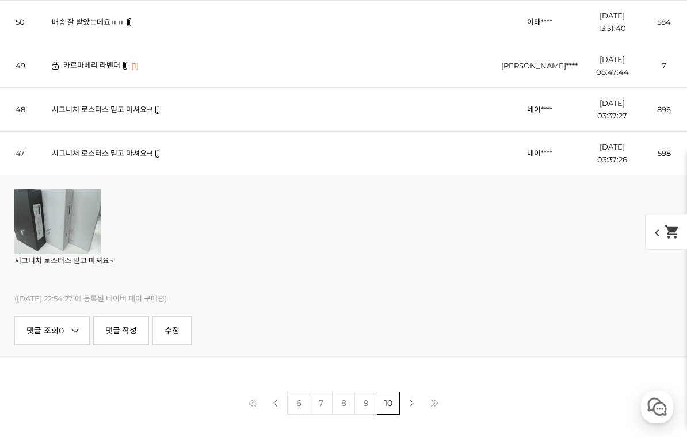
click at [412, 403] on link "다음 페이지" at bounding box center [411, 403] width 23 height 23
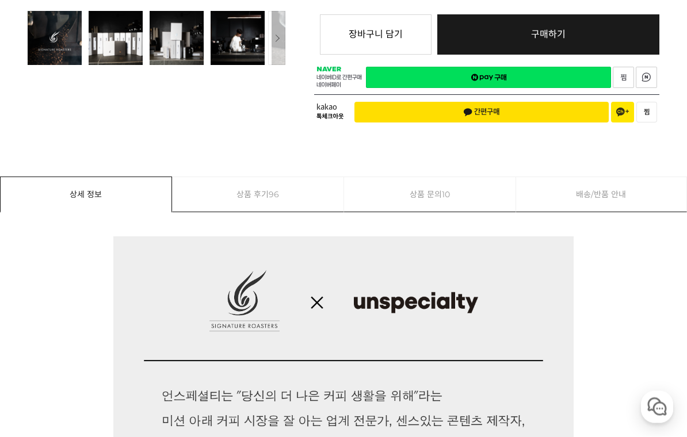
click at [281, 178] on link "상품 후기 96" at bounding box center [258, 195] width 171 height 35
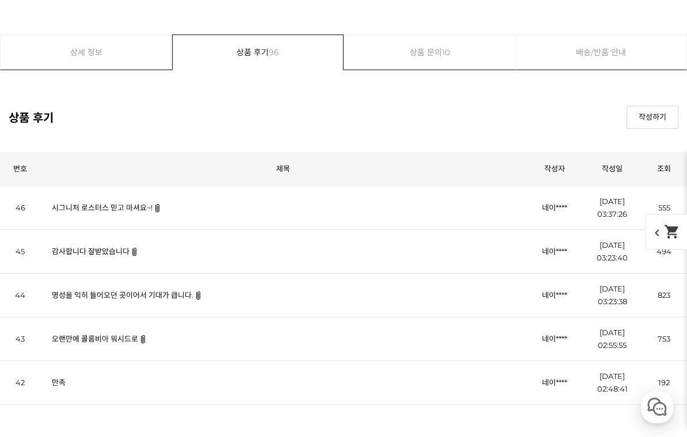
click at [136, 208] on link "시그니처 로스터스 믿고 마셔요~!" at bounding box center [102, 207] width 101 height 9
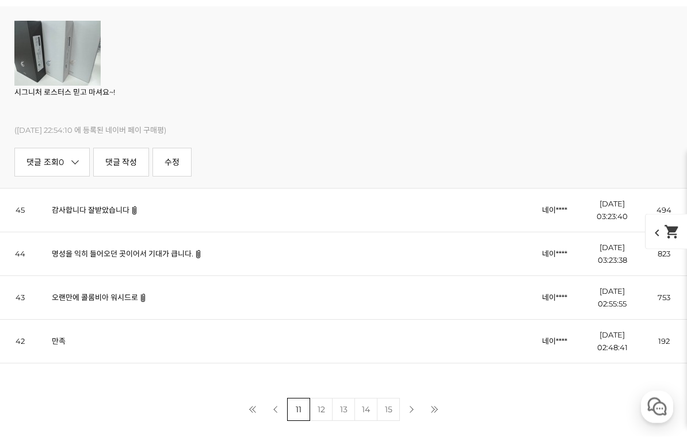
click at [100, 213] on link "감사합니다 잘받았습니다" at bounding box center [91, 210] width 78 height 9
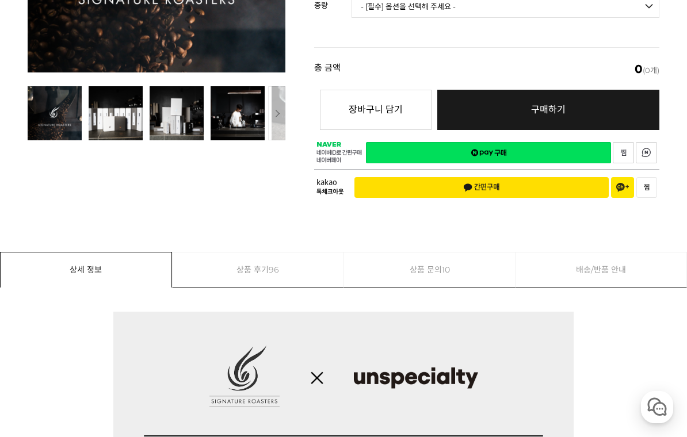
click at [264, 264] on link "상품 후기 96" at bounding box center [258, 270] width 171 height 35
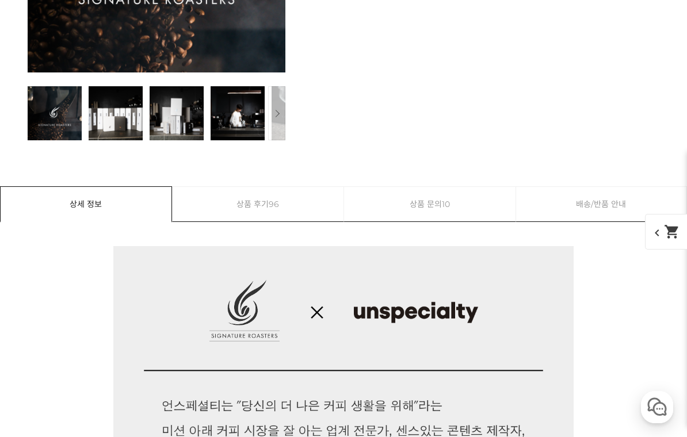
scroll to position [6380, 0]
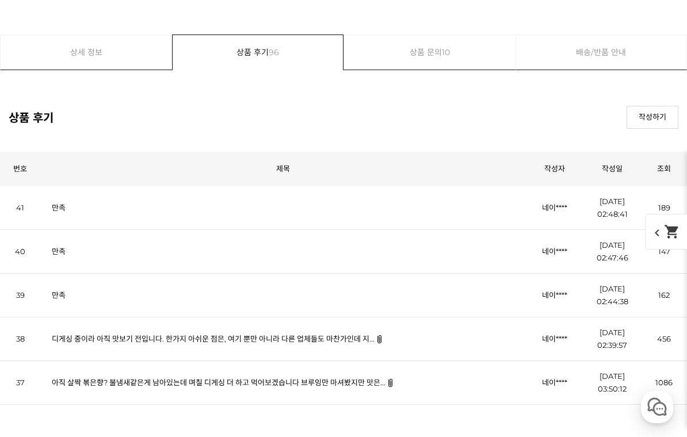
click at [64, 208] on link "만족" at bounding box center [59, 207] width 14 height 9
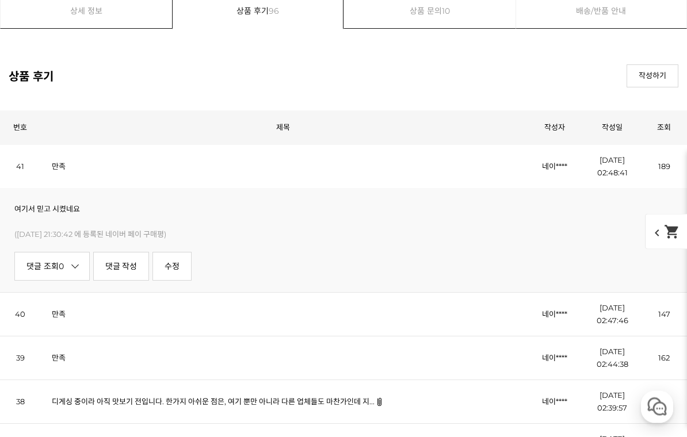
scroll to position [6421, 0]
click at [63, 308] on td "만족" at bounding box center [283, 314] width 486 height 44
click at [58, 319] on link "만족" at bounding box center [59, 314] width 14 height 9
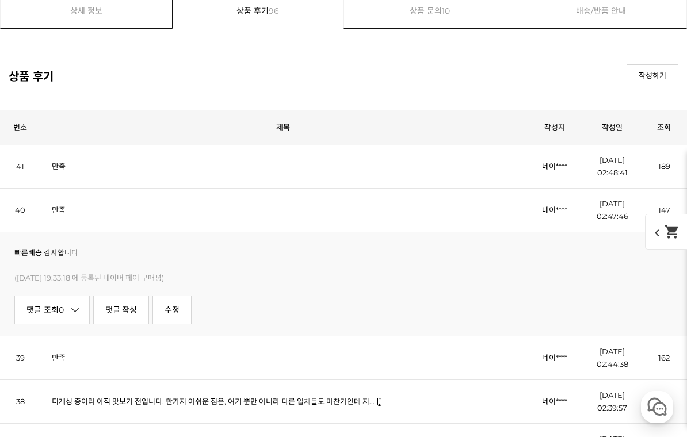
click at [55, 362] on link "만족" at bounding box center [59, 357] width 14 height 9
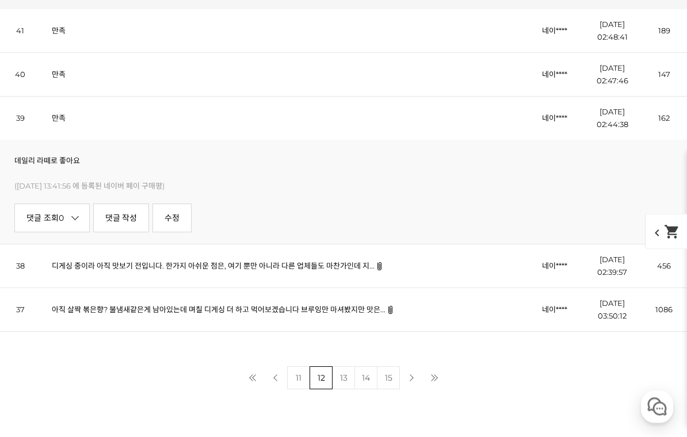
scroll to position [6576, 0]
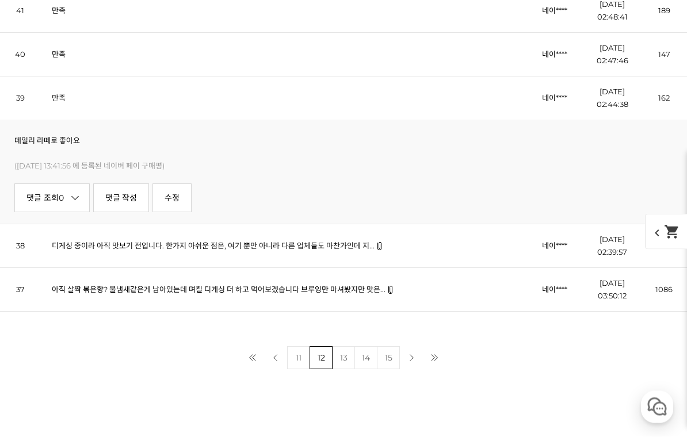
click at [224, 250] on link "디게싱 중이라 아직 맛보기 전입니다. 한가지 아쉬운 점은, 여기 뿐만 아니라 다른 업체들도 마찬가인데 지..." at bounding box center [213, 246] width 323 height 9
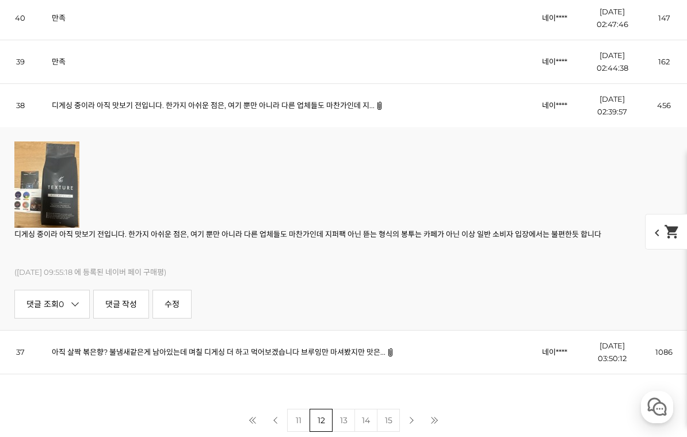
scroll to position [6619, 0]
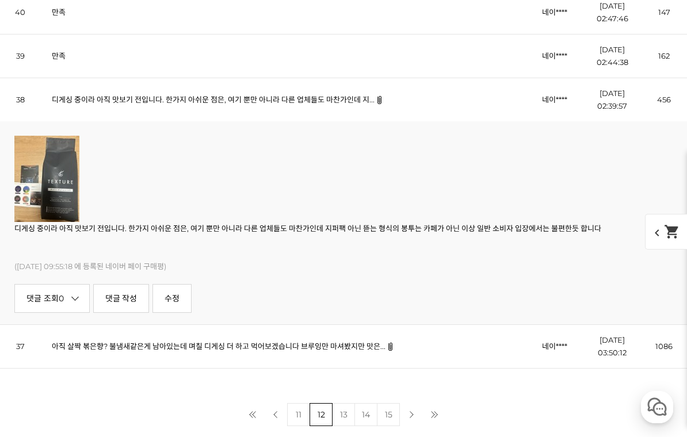
click at [350, 349] on link "아직 살짝 볶은향? 불냄새같은게 남아있는데 며칠 디게싱 더 하고 먹어보겠습니다 브루잉만 마셔봤지만 맛은..." at bounding box center [219, 346] width 334 height 9
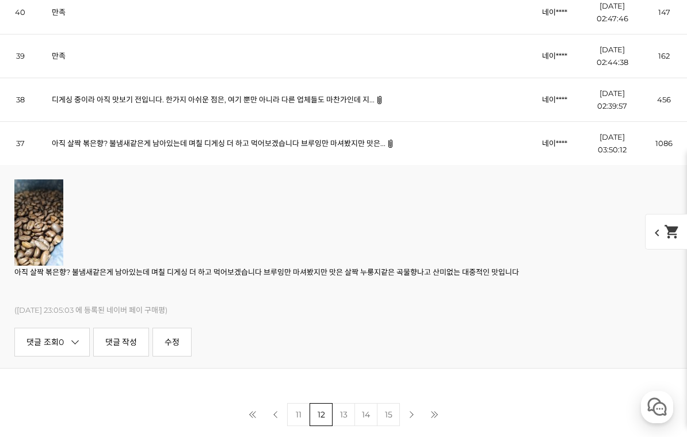
click at [345, 417] on link "13" at bounding box center [343, 414] width 23 height 23
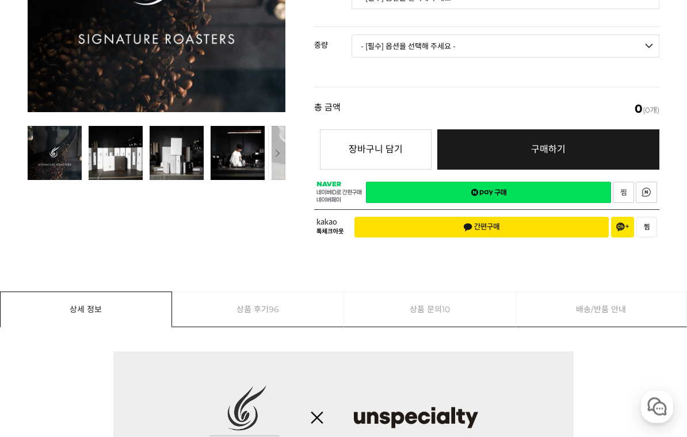
click at [270, 304] on span "96" at bounding box center [274, 310] width 10 height 35
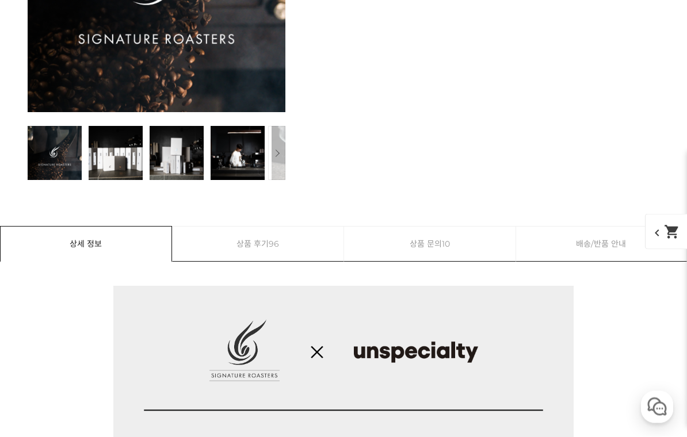
scroll to position [6380, 0]
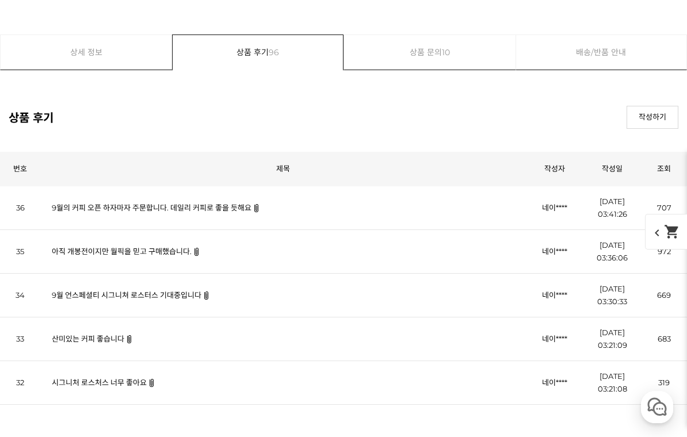
click at [239, 209] on link "9월의 커피 오픈 하자마자 주문합니다. 데일리 커피로 좋을 듯해요" at bounding box center [152, 207] width 200 height 9
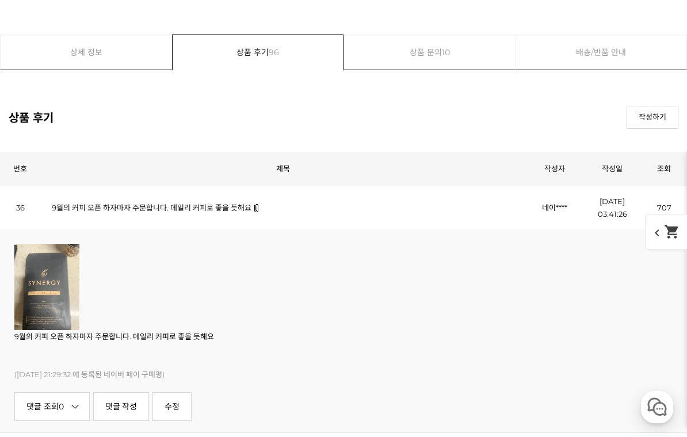
click at [231, 208] on link "9월의 커피 오픈 하자마자 주문합니다. 데일리 커피로 좋을 듯해요" at bounding box center [152, 207] width 200 height 9
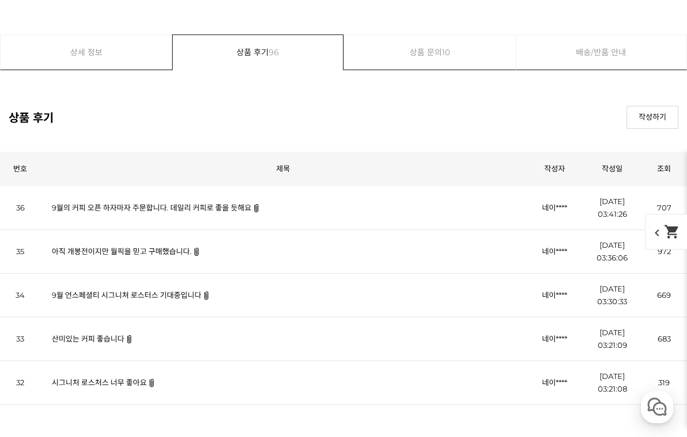
click at [185, 255] on link "아직 개봉전이지만 월픽을 믿고 구매했습니다." at bounding box center [122, 251] width 140 height 9
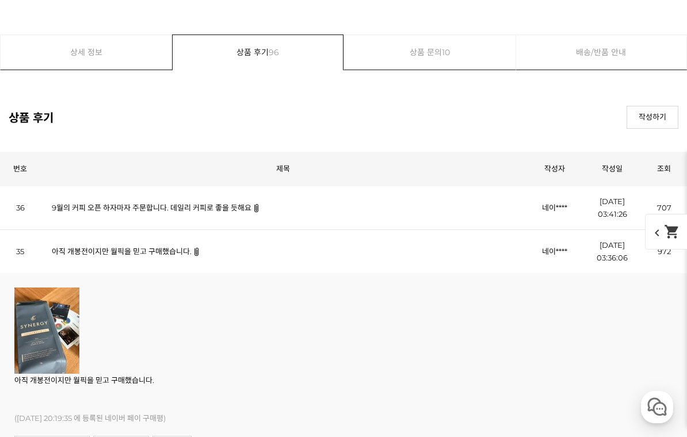
click at [181, 255] on link "아직 개봉전이지만 월픽을 믿고 구매했습니다." at bounding box center [122, 251] width 140 height 9
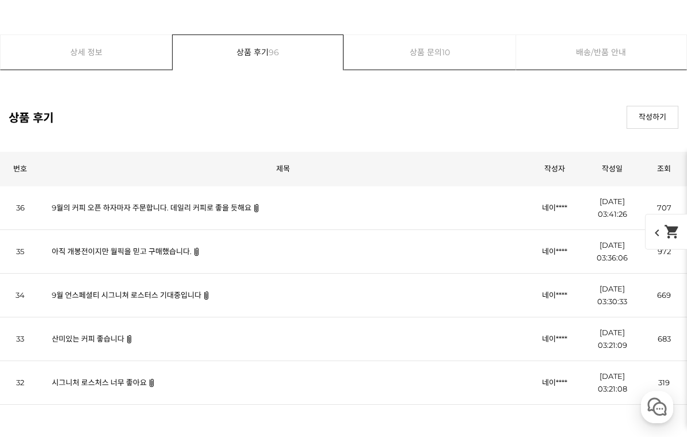
click at [183, 297] on link "9월 언스페셜티 시그니쳐 로스터스 기대중입니다" at bounding box center [127, 295] width 150 height 9
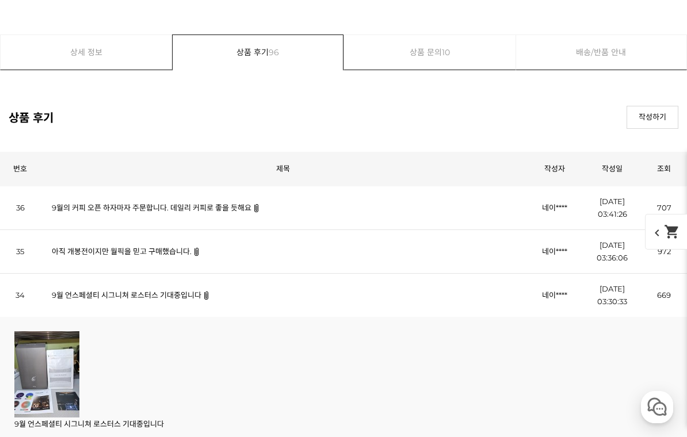
click at [187, 299] on link "9월 언스페셜티 시그니쳐 로스터스 기대중입니다" at bounding box center [127, 295] width 150 height 9
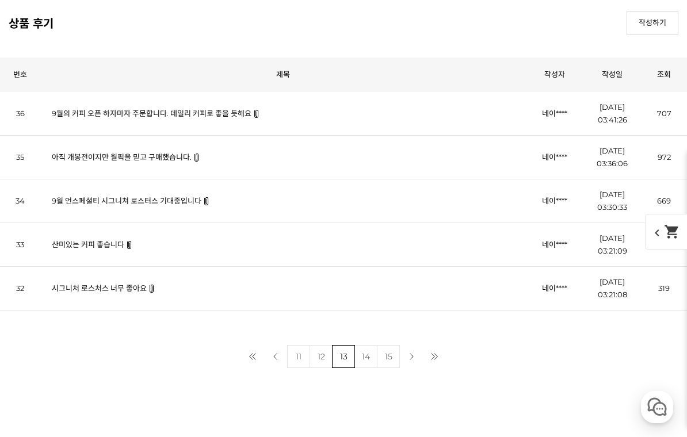
scroll to position [6487, 0]
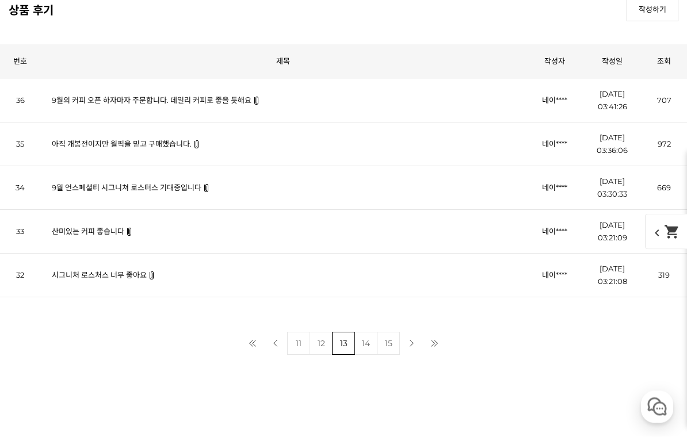
click at [108, 244] on td "산미있는 커피 좋습니다" at bounding box center [283, 232] width 486 height 44
click at [113, 229] on link "산미있는 커피 좋습니다" at bounding box center [88, 231] width 72 height 9
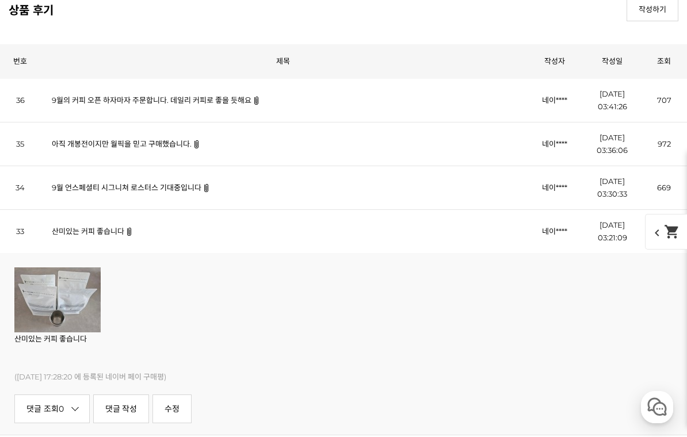
click at [116, 234] on link "산미있는 커피 좋습니다" at bounding box center [88, 231] width 72 height 9
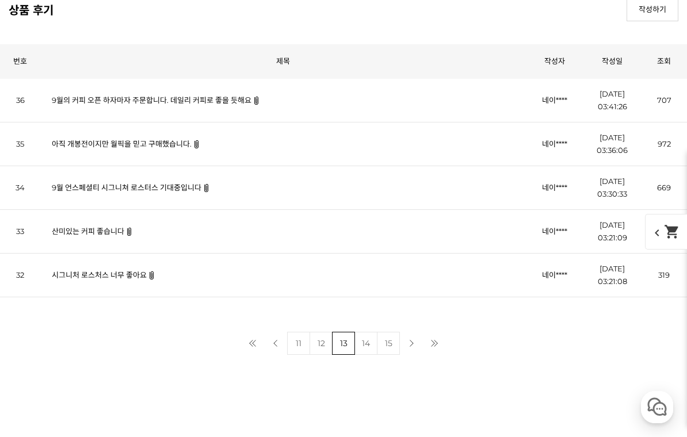
click at [136, 278] on link "시그니처 로스처스 너무 좋아요" at bounding box center [99, 274] width 95 height 9
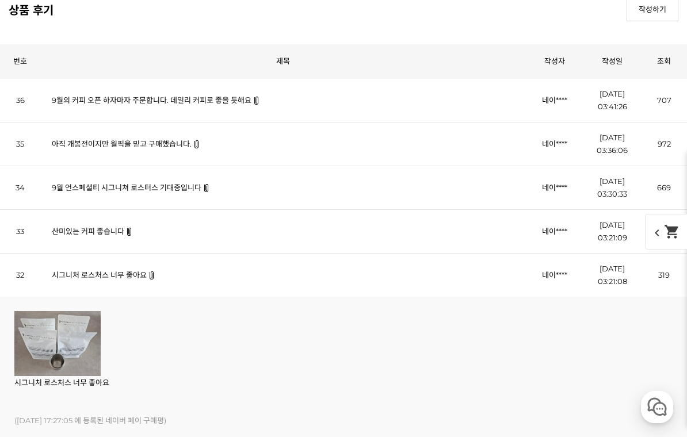
click at [136, 268] on td "시그니처 로스처스 너무 좋아요" at bounding box center [283, 275] width 486 height 44
click at [123, 279] on link "시그니처 로스처스 너무 좋아요" at bounding box center [99, 274] width 95 height 9
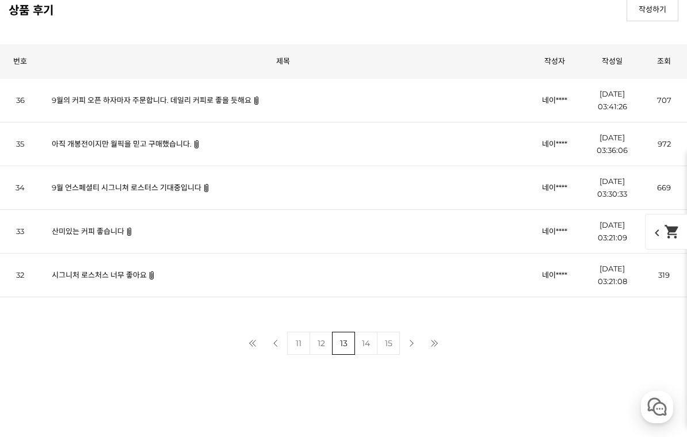
click at [364, 347] on link "14" at bounding box center [365, 343] width 23 height 23
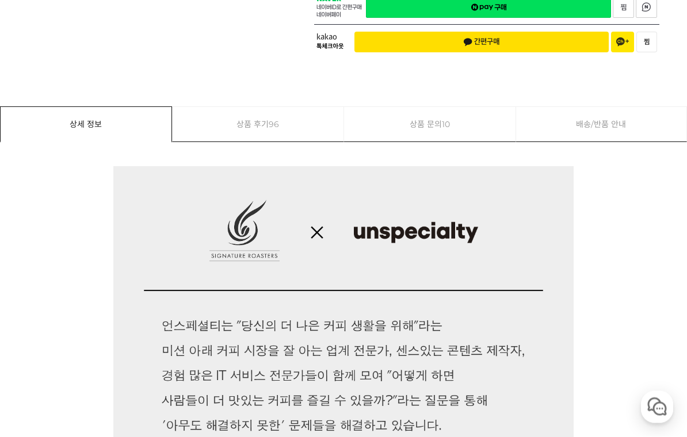
click at [279, 114] on span "96" at bounding box center [274, 125] width 10 height 35
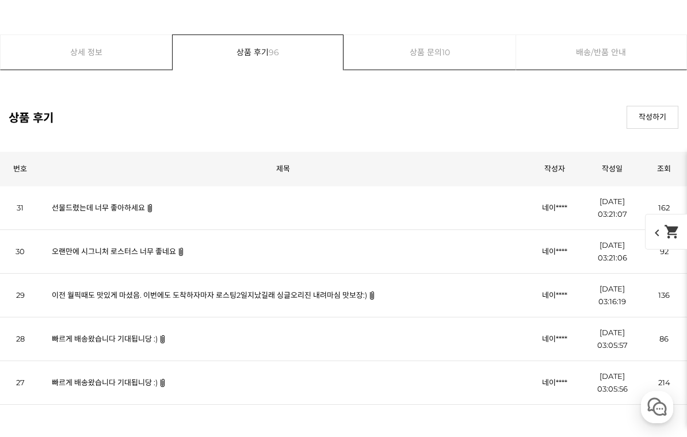
click at [140, 219] on td "선물드렸는데 너무 좋아하세요" at bounding box center [283, 208] width 486 height 44
click at [137, 205] on link "선물드렸는데 너무 좋아하세요" at bounding box center [98, 207] width 93 height 9
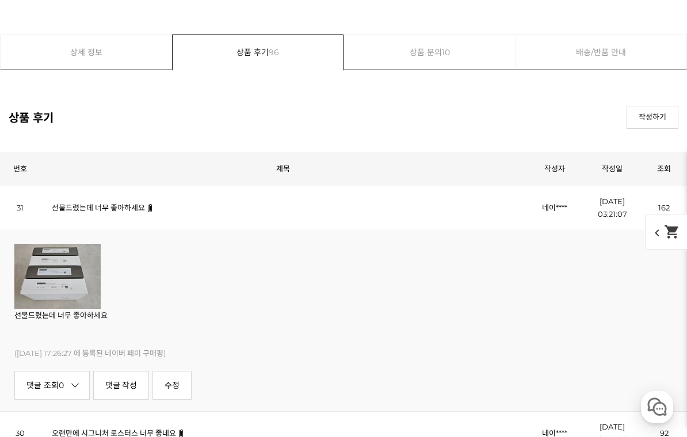
click at [135, 205] on link "선물드렸는데 너무 좋아하세요" at bounding box center [98, 207] width 93 height 9
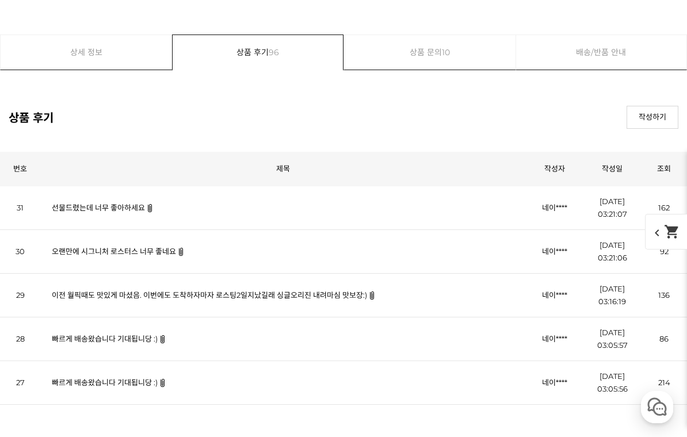
click at [331, 297] on link "이전 월픽때도 맛있게 마셨음. 이번에도 도착하자마자 로스팅2일지났길래 싱글오리진 내려마심 맛보장:)" at bounding box center [209, 295] width 315 height 9
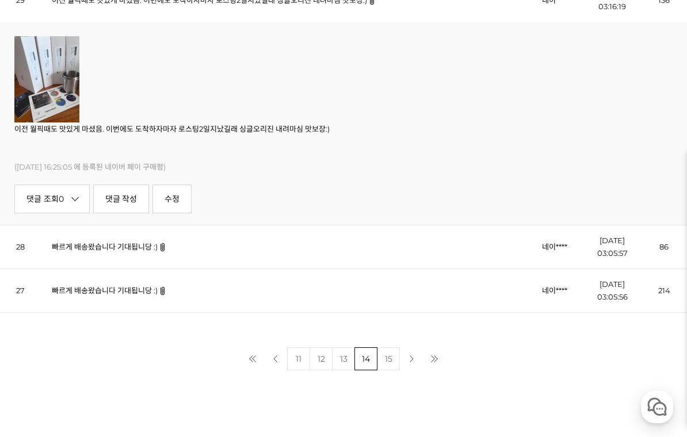
scroll to position [6693, 0]
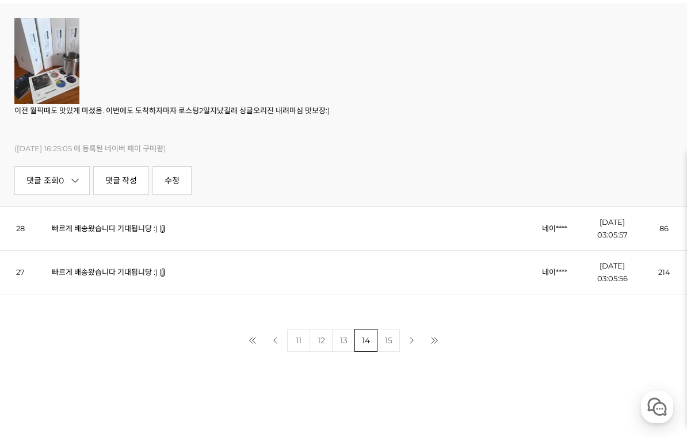
click at [142, 227] on link "빠르게 배송왔습니다 기대됩니당 :)" at bounding box center [105, 228] width 106 height 9
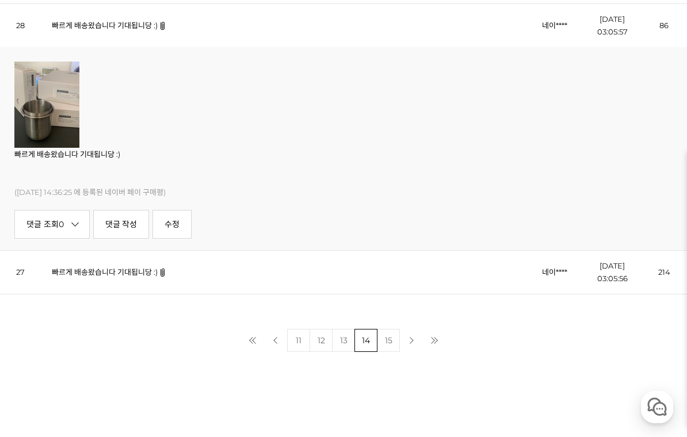
click at [144, 272] on link "빠르게 배송왔습니다 기대됩니당 :)" at bounding box center [105, 272] width 106 height 9
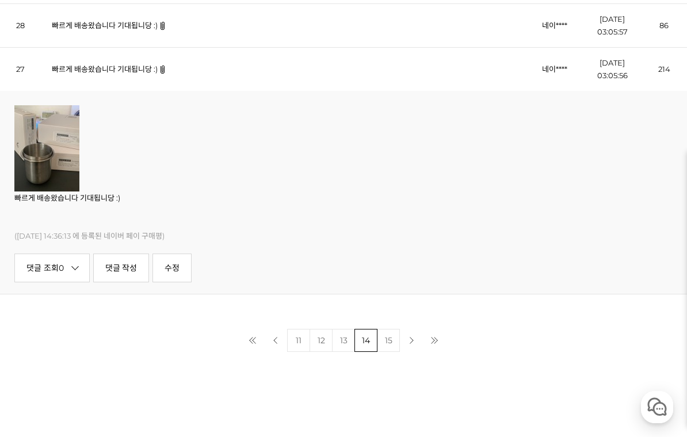
click at [391, 338] on link "15" at bounding box center [388, 340] width 23 height 23
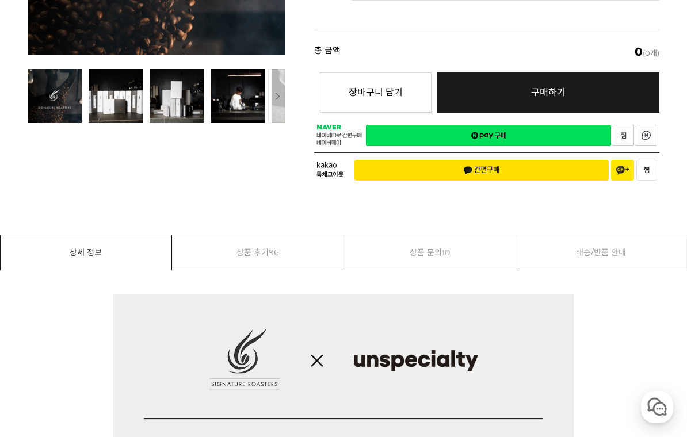
click at [273, 239] on span "96" at bounding box center [274, 252] width 10 height 35
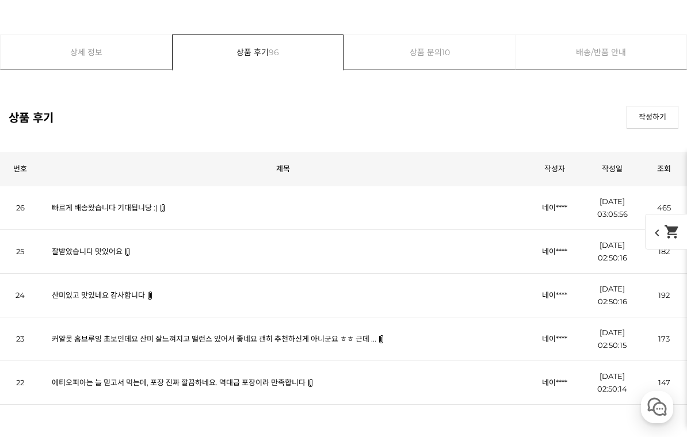
click at [142, 211] on link "빠르게 배송왔습니다 기대됩니당 :)" at bounding box center [105, 207] width 106 height 9
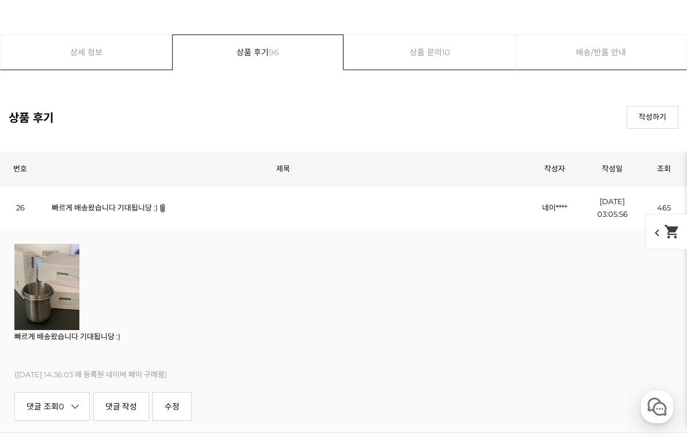
click at [145, 207] on link "빠르게 배송왔습니다 기대됩니당 :)" at bounding box center [105, 207] width 106 height 9
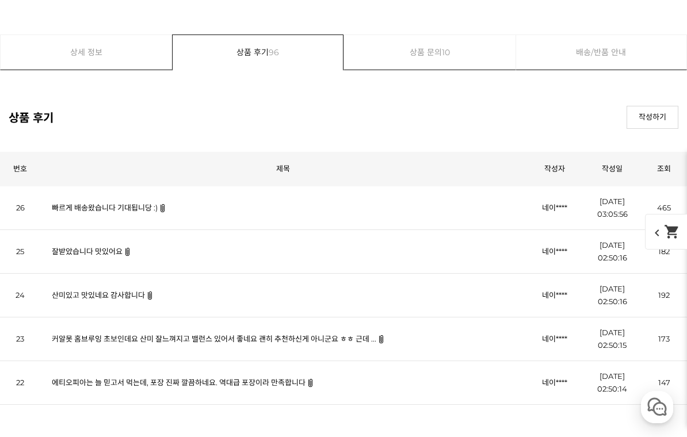
click at [105, 250] on link "잘받았습니다 맛있어요" at bounding box center [87, 251] width 71 height 9
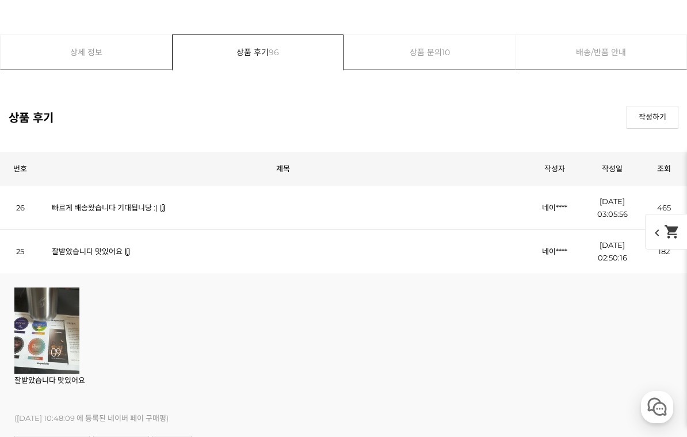
click at [115, 249] on link "잘받았습니다 맛있어요" at bounding box center [87, 251] width 71 height 9
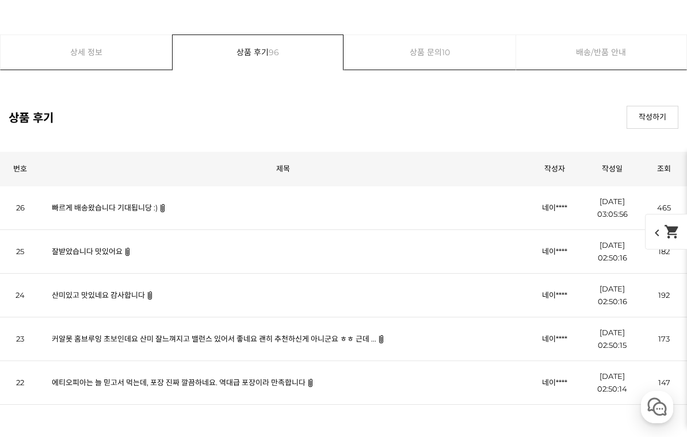
click at [135, 296] on link "산미있고 맛있네요 감사합니다" at bounding box center [98, 295] width 93 height 9
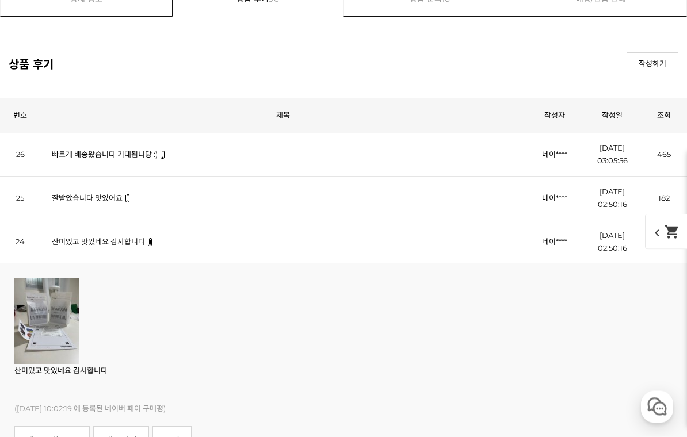
scroll to position [6436, 0]
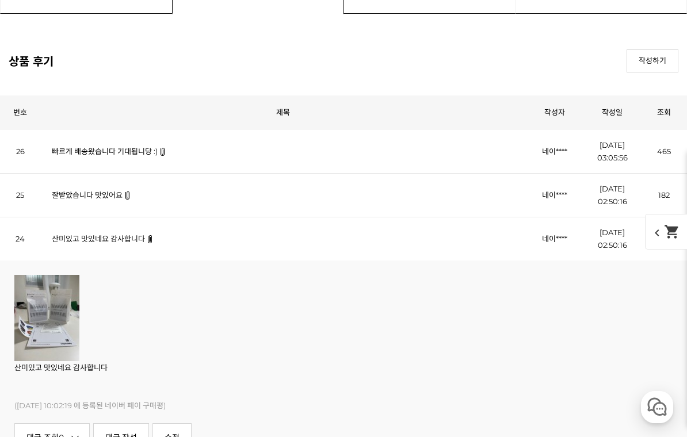
click at [134, 242] on link "산미있고 맛있네요 감사합니다" at bounding box center [98, 238] width 93 height 9
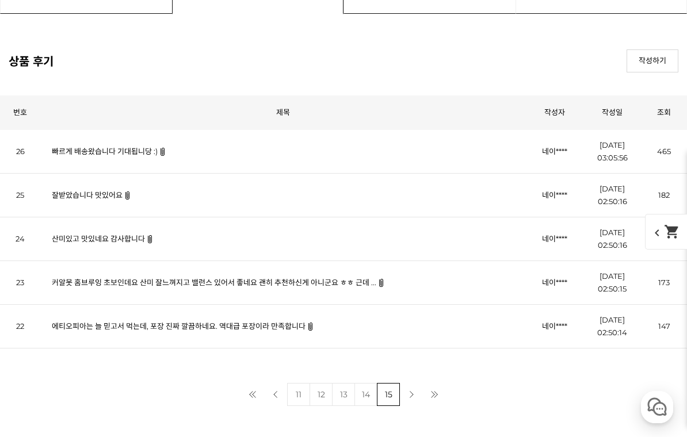
click at [289, 331] on link "에티오피아는 늘 믿고서 먹는데, 포장 진짜 깔끔하네요. 역대급 포장이라 만족합니다" at bounding box center [179, 326] width 254 height 9
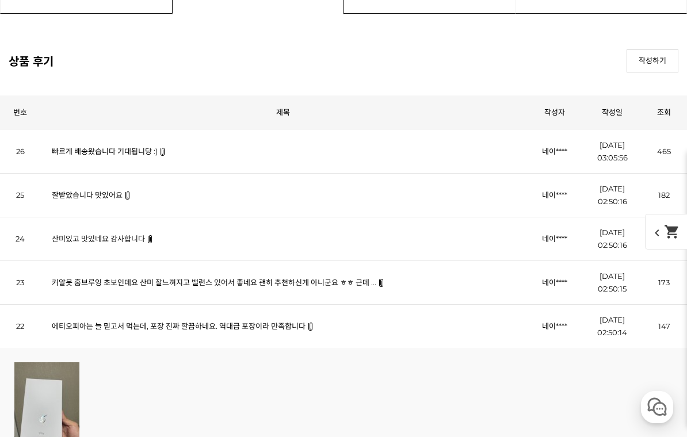
click at [284, 323] on link "에티오피아는 늘 믿고서 먹는데, 포장 진짜 깔끔하네요. 역대급 포장이라 만족합니다" at bounding box center [179, 326] width 254 height 9
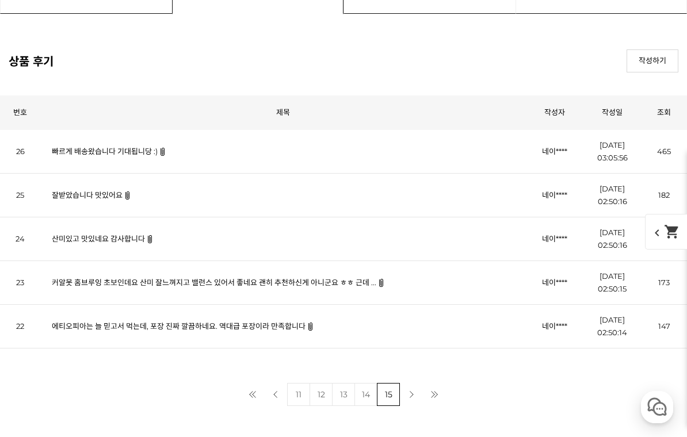
click at [365, 287] on link "커알못 홈브루잉 초보인데요 산미 잘느껴지고 밸런스 있어서 좋네요 괜히 추천하신게 아니군요 ㅎㅎ 근데 ..." at bounding box center [214, 282] width 324 height 9
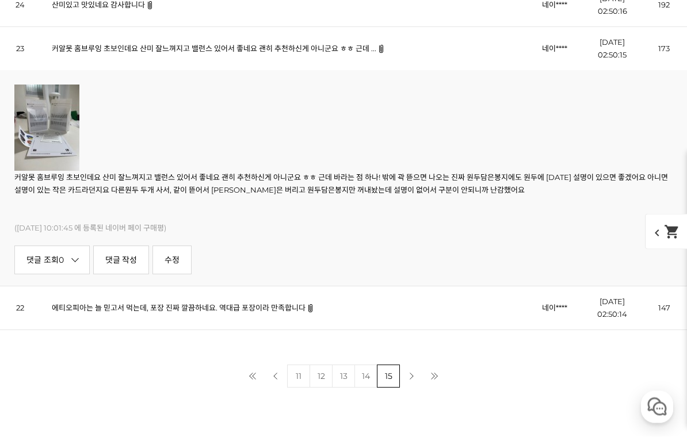
scroll to position [6670, 0]
click at [412, 380] on link "다음 페이지" at bounding box center [411, 376] width 23 height 23
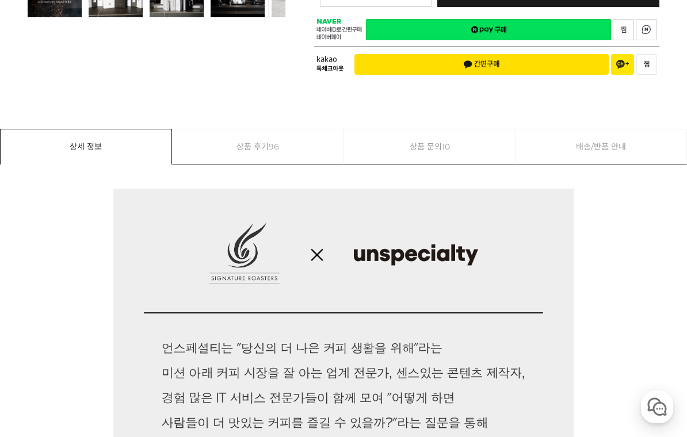
click at [267, 133] on link "상품 후기 96" at bounding box center [258, 146] width 171 height 35
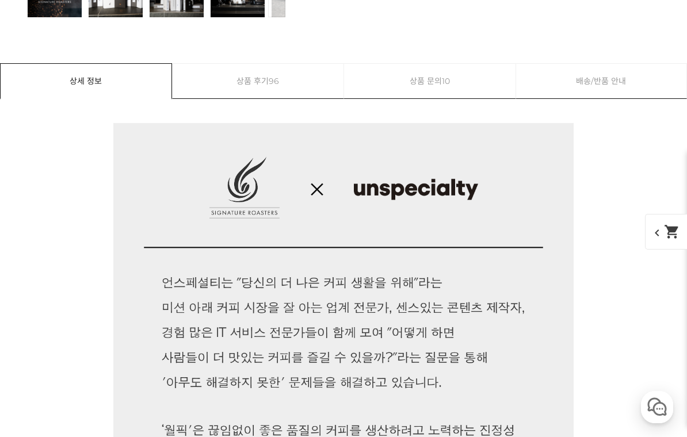
scroll to position [6380, 0]
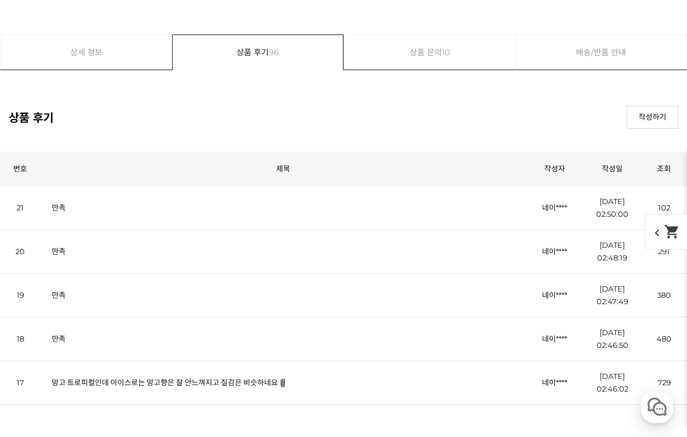
click at [266, 385] on link "망고 트로피컬인데 아이스로는 망고향은 잘 안느껴지고 질감은 비슷하네요" at bounding box center [165, 382] width 226 height 9
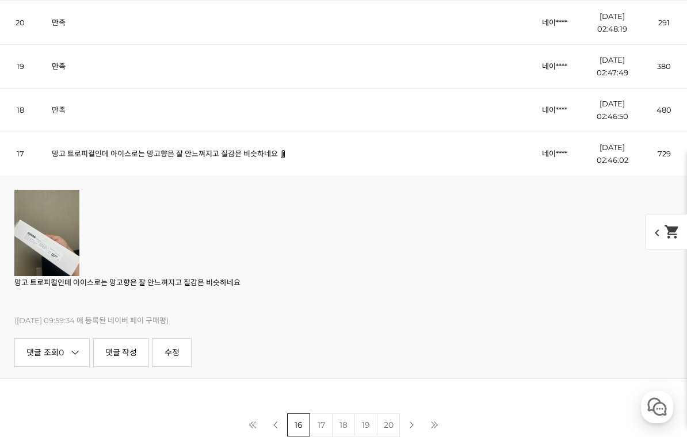
scroll to position [6610, 0]
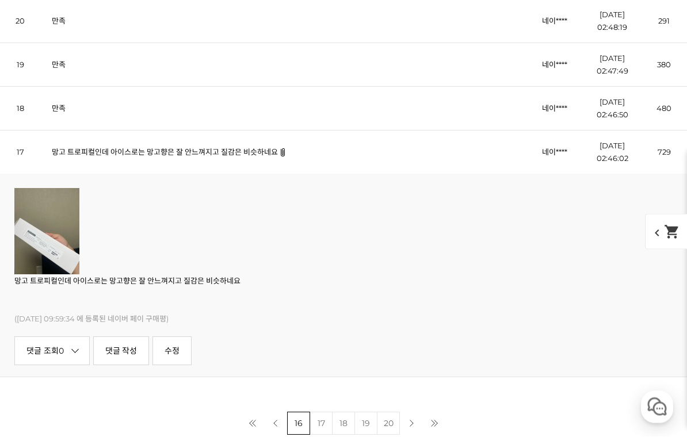
click at [315, 425] on link "17" at bounding box center [321, 423] width 23 height 23
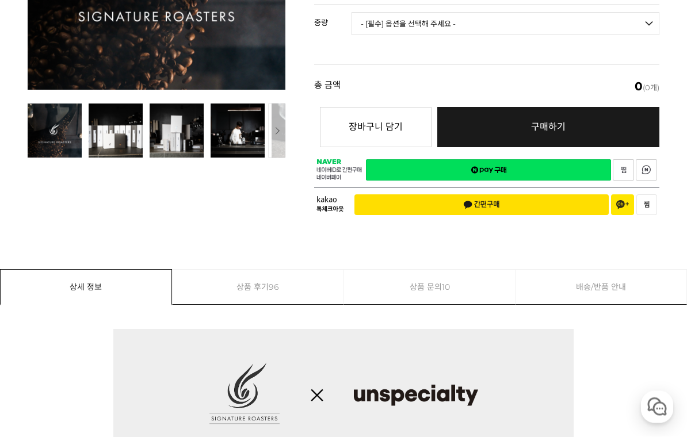
click at [270, 274] on span "96" at bounding box center [274, 287] width 10 height 35
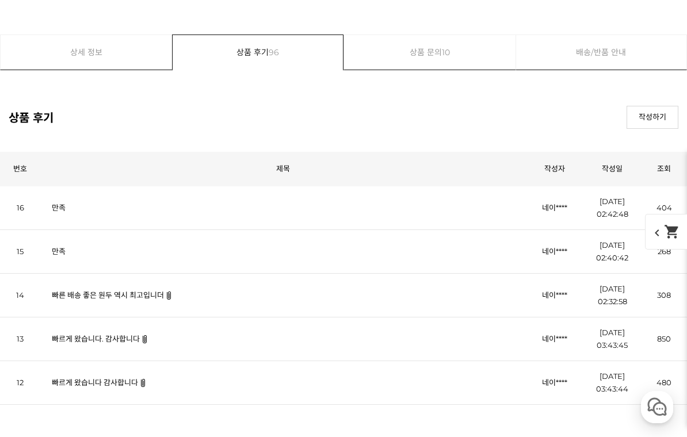
click at [157, 297] on link "빠른 배송 좋은 원두 역시 최고입니더" at bounding box center [108, 295] width 112 height 9
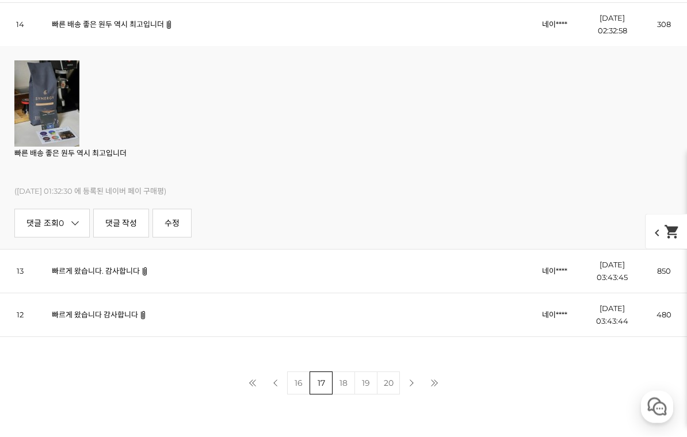
click at [116, 273] on link "빠르게 왔습니다. 감사합니다" at bounding box center [96, 271] width 88 height 9
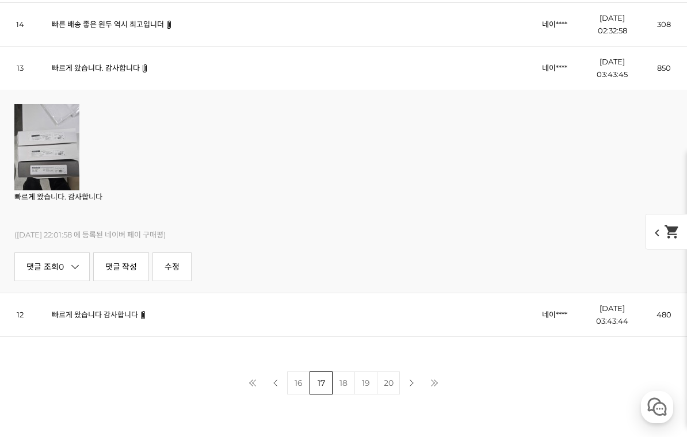
click at [113, 319] on link "빠르게 왔습니다 감사합니다" at bounding box center [95, 314] width 86 height 9
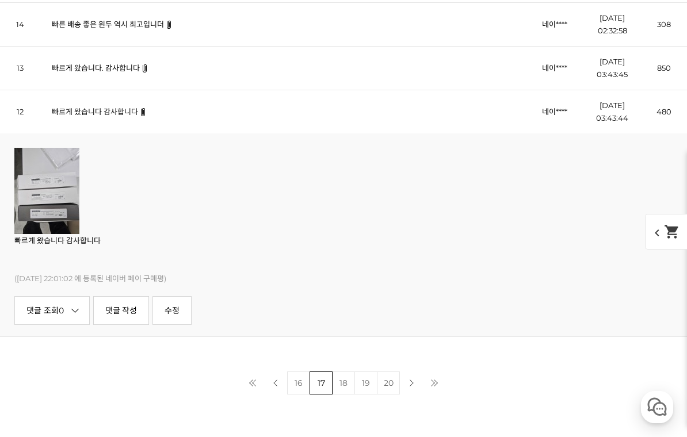
click at [349, 385] on link "18" at bounding box center [343, 383] width 23 height 23
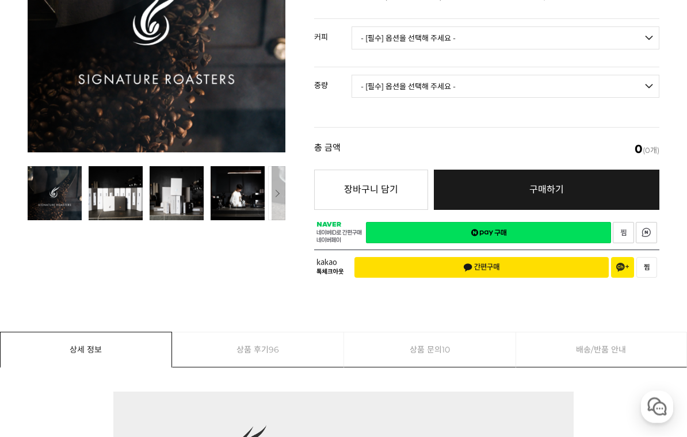
click at [272, 341] on span "96" at bounding box center [274, 350] width 10 height 35
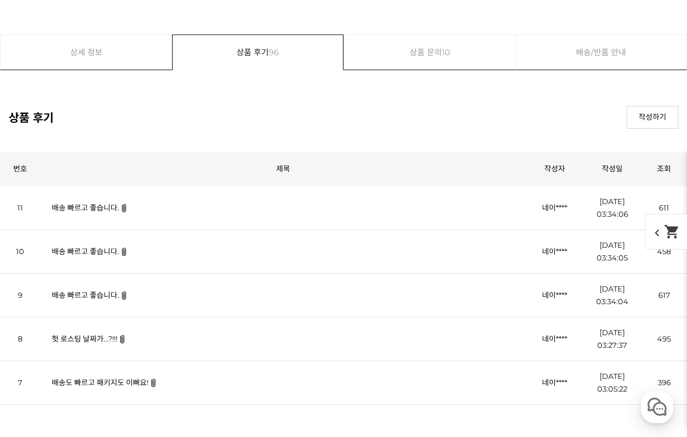
click at [102, 343] on link "헛 로스팅 날짜가...?!!!" at bounding box center [85, 338] width 66 height 9
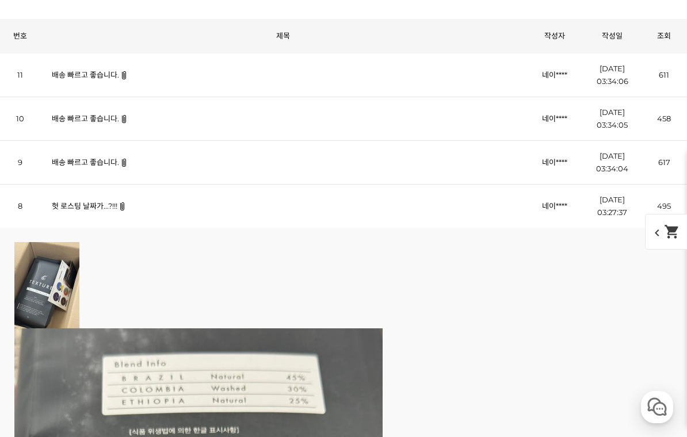
scroll to position [6514, 0]
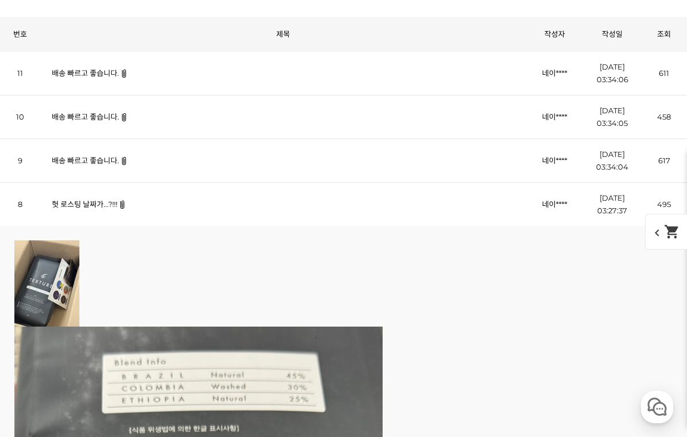
click at [97, 209] on link "헛 로스팅 날짜가...?!!!" at bounding box center [85, 204] width 66 height 9
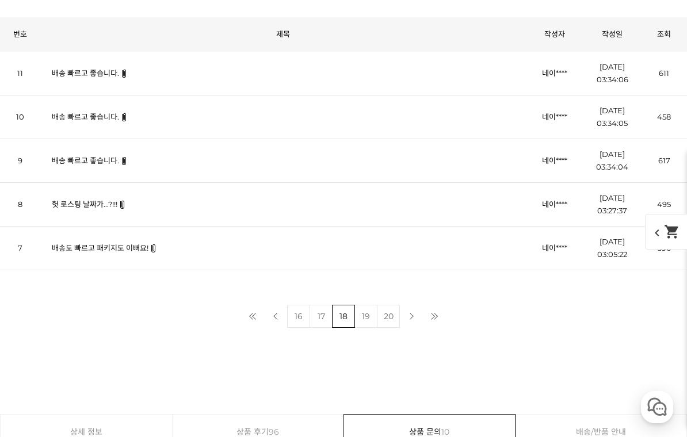
click at [109, 159] on link "배송 빠르고 좋습니다." at bounding box center [85, 160] width 67 height 9
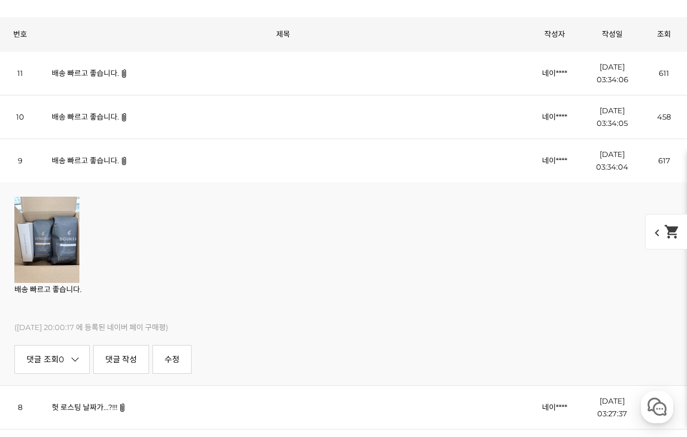
click at [102, 162] on link "배송 빠르고 좋습니다." at bounding box center [85, 160] width 67 height 9
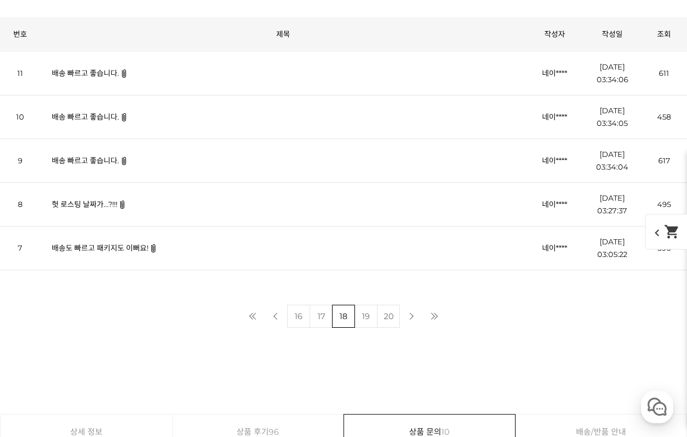
click at [135, 250] on link "배송도 빠르고 패키지도 이뻐요!" at bounding box center [100, 247] width 97 height 9
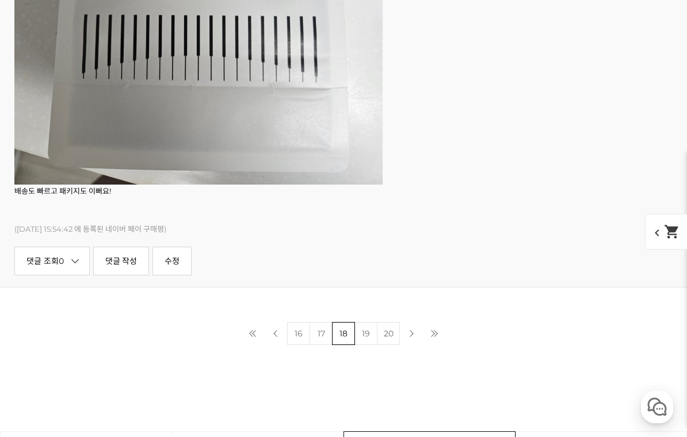
scroll to position [7681, 0]
click at [372, 334] on link "19" at bounding box center [365, 333] width 23 height 23
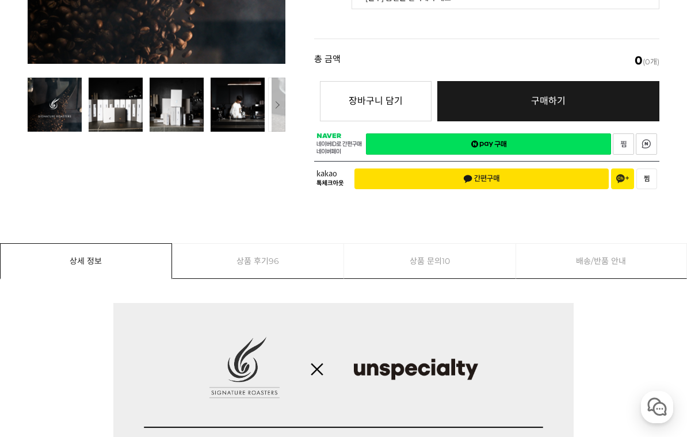
click at [273, 246] on span "96" at bounding box center [274, 261] width 10 height 35
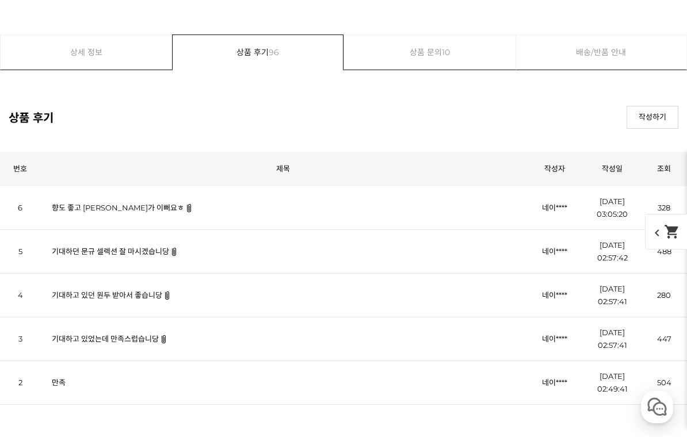
click at [152, 250] on link "기대하던 문규 셀렉션 잘 마시겠습니당" at bounding box center [110, 251] width 117 height 9
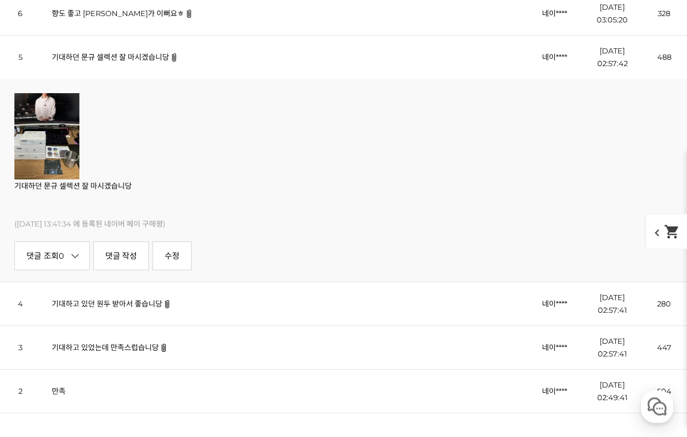
scroll to position [6574, 0]
click at [142, 346] on link "기대하고 있었는데 만족스럽습니당" at bounding box center [105, 347] width 107 height 9
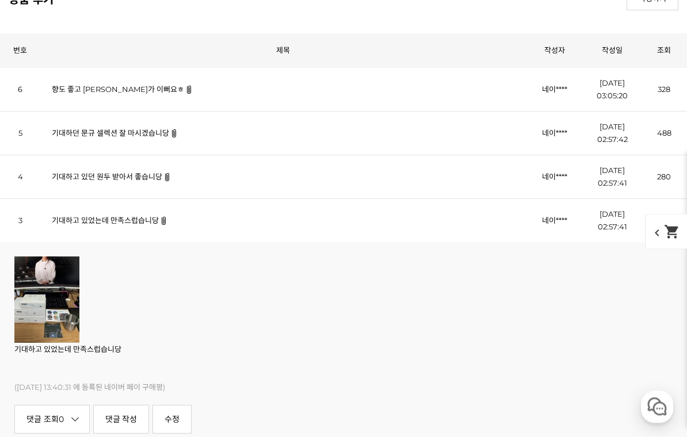
scroll to position [6504, 0]
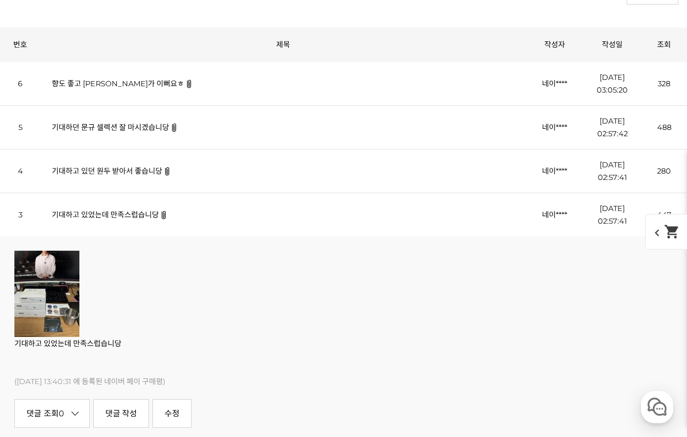
click at [116, 87] on link "향도 좋고 패키지가 이뻐요ㅎ" at bounding box center [118, 83] width 132 height 9
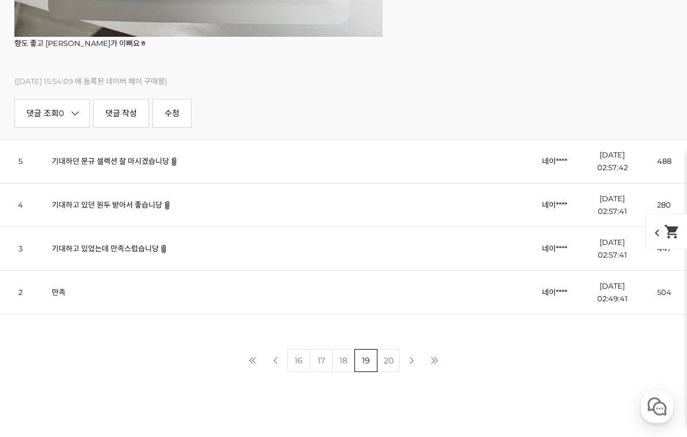
scroll to position [7660, 0]
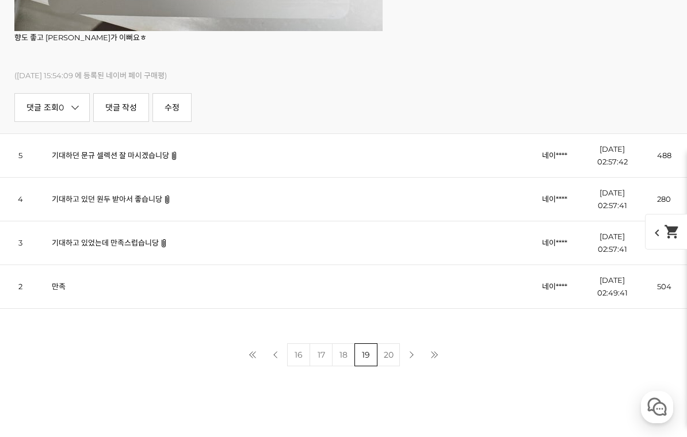
click at [388, 350] on link "20" at bounding box center [388, 354] width 23 height 23
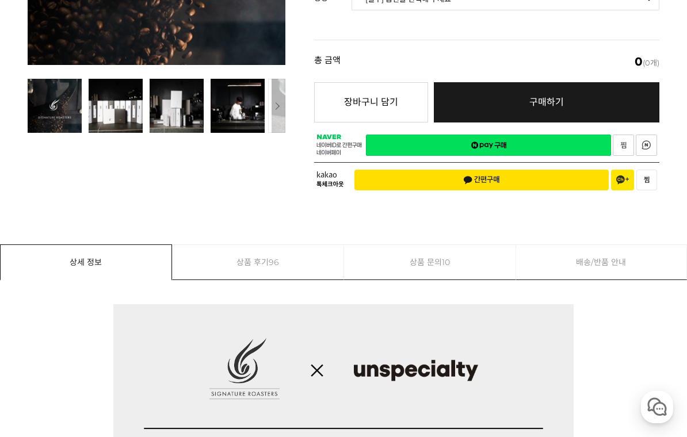
click at [268, 247] on link "상품 후기 96" at bounding box center [258, 262] width 171 height 35
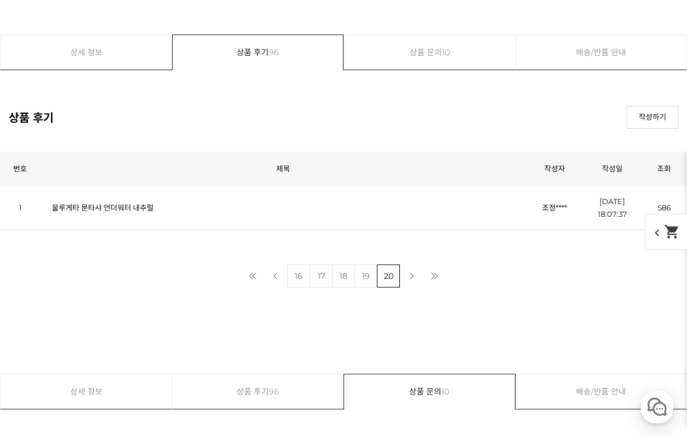
click at [129, 210] on link "물루게타 문타샤 언더워터 내추럴" at bounding box center [103, 207] width 102 height 9
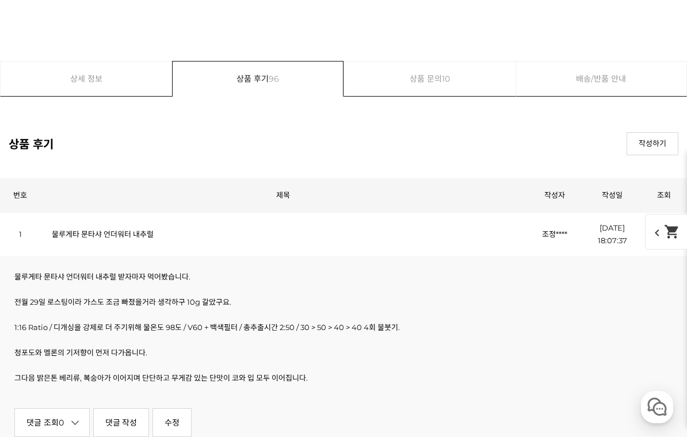
scroll to position [6343, 0]
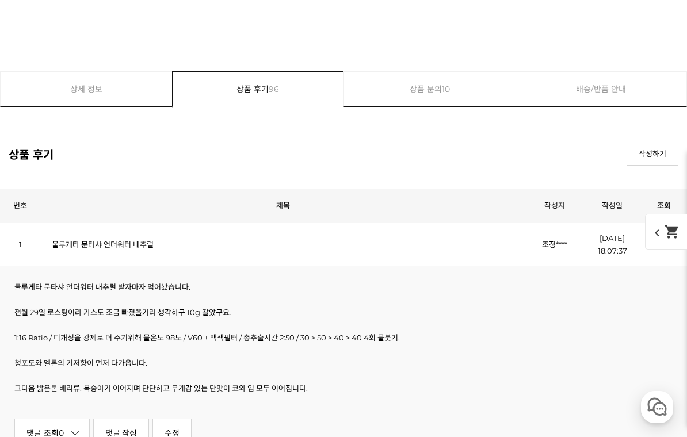
click at [96, 88] on link "상세 정보" at bounding box center [86, 89] width 171 height 35
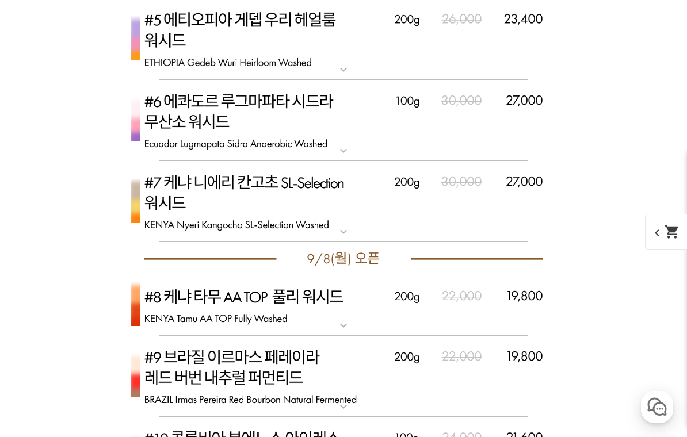
scroll to position [3624, 0]
click at [186, 375] on img at bounding box center [343, 376] width 460 height 82
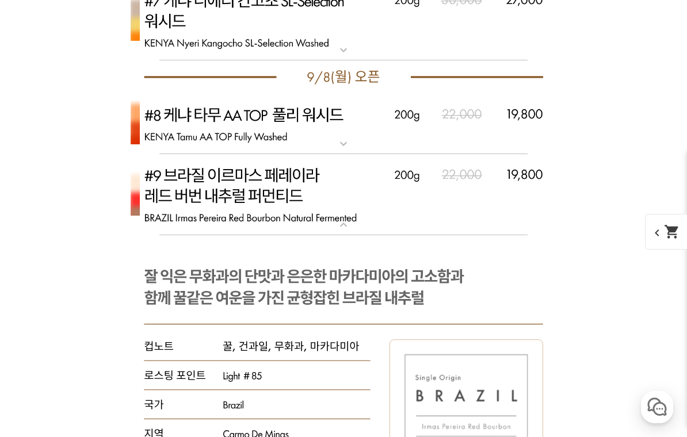
scroll to position [3807, 0]
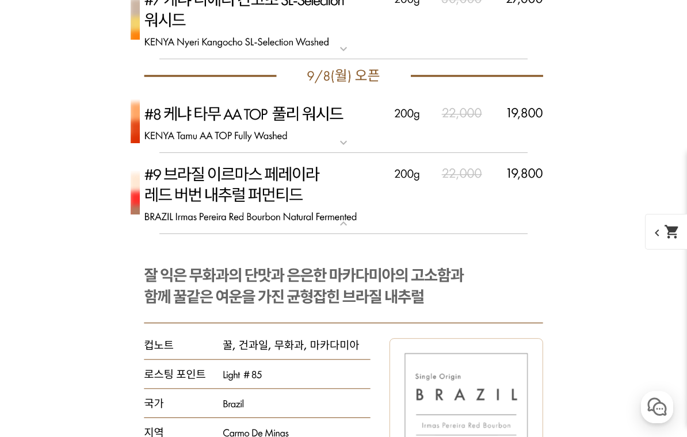
click at [347, 213] on img at bounding box center [343, 194] width 460 height 82
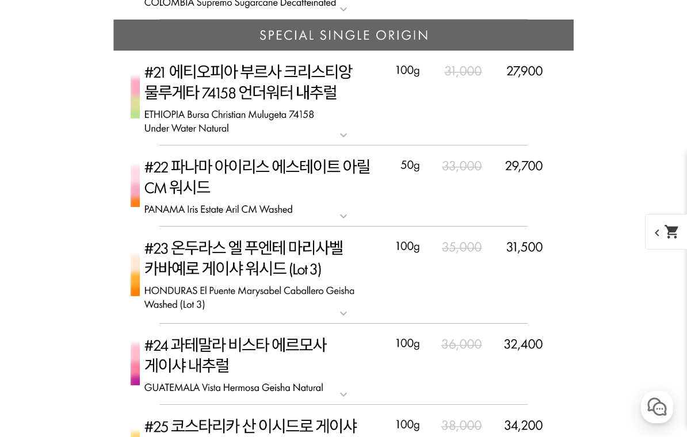
scroll to position [4605, 0]
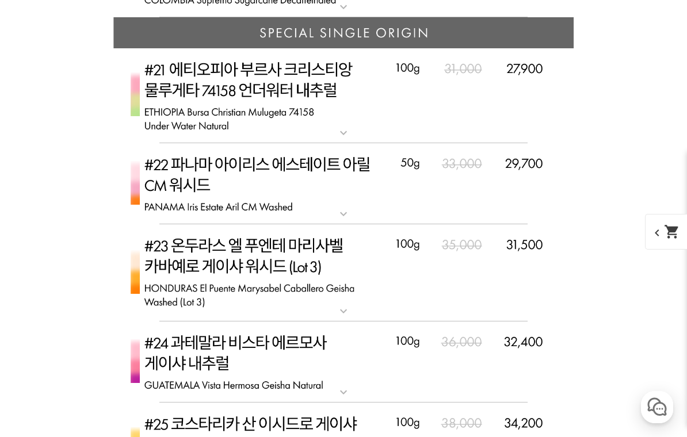
click at [358, 135] on img at bounding box center [343, 95] width 460 height 95
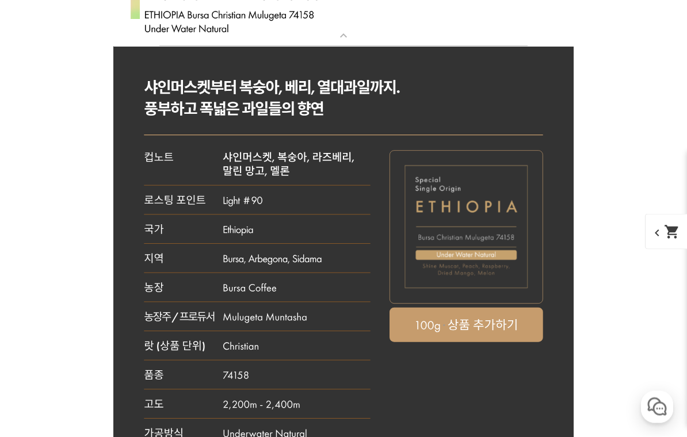
scroll to position [4703, 0]
click at [489, 314] on rect at bounding box center [466, 325] width 154 height 35
select select "#21 에티오피아 부르사 크리스티앙 물루게타 74158 언더 워터 내추럴"
select select "100g"
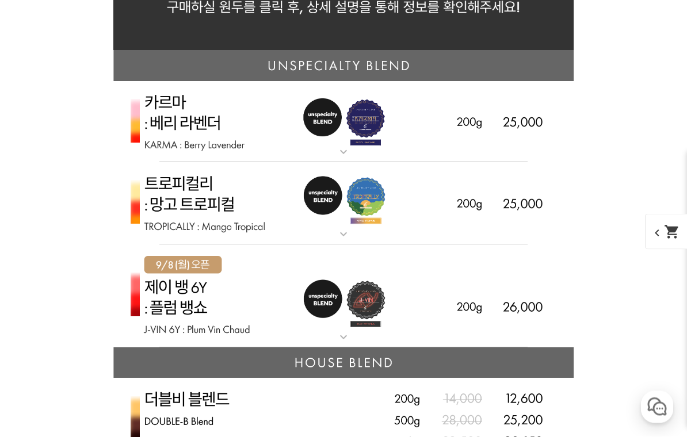
scroll to position [2638, 0]
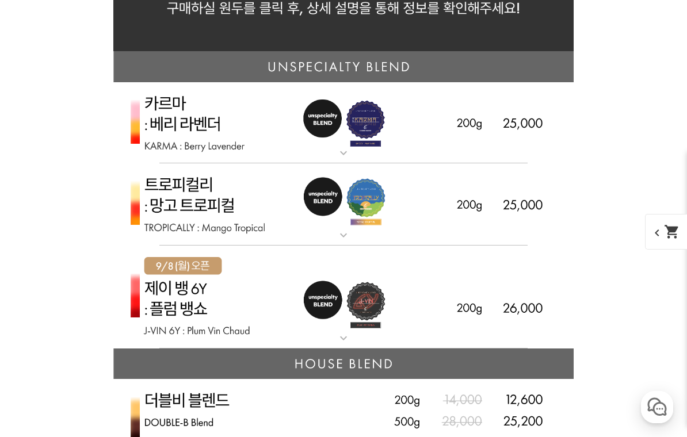
click at [333, 224] on img at bounding box center [343, 204] width 460 height 82
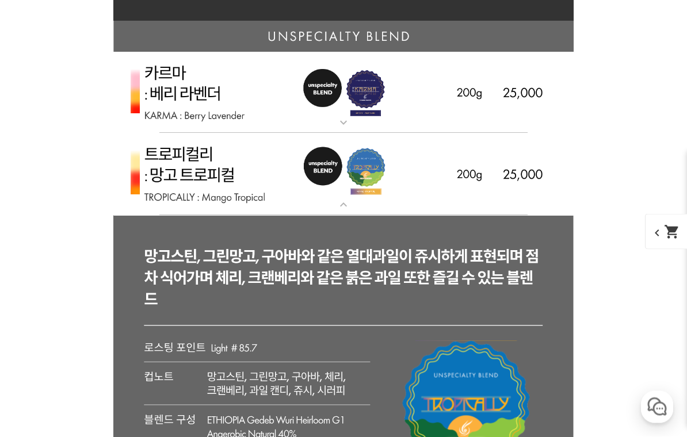
click at [350, 114] on img at bounding box center [343, 93] width 460 height 82
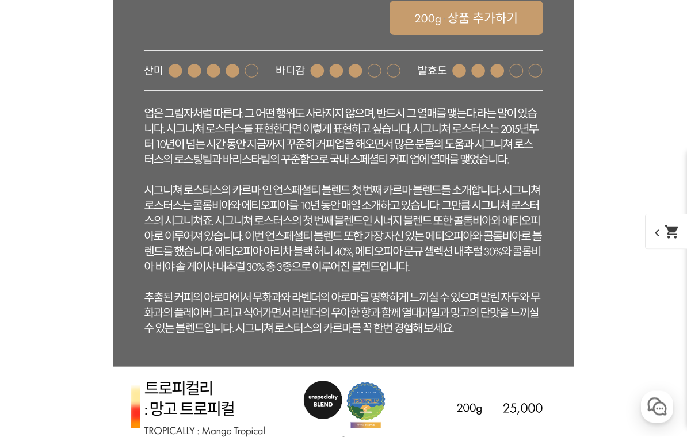
scroll to position [3076, 0]
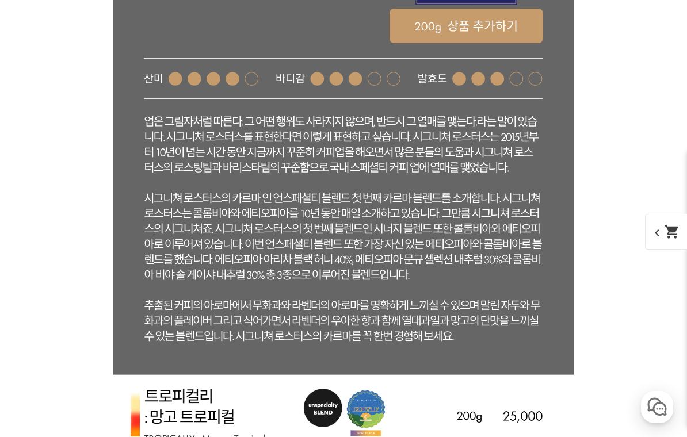
click at [486, 28] on rect at bounding box center [466, 26] width 154 height 35
select select "카르마 - 베리 라벤더 (언스페셜티 블렌드)"
select select "200g"
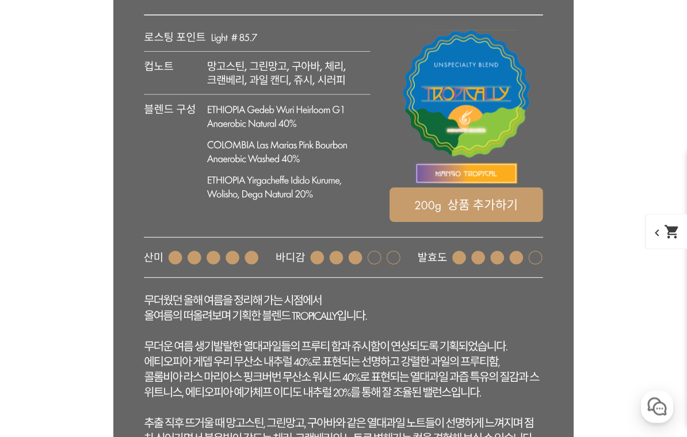
scroll to position [3794, 0]
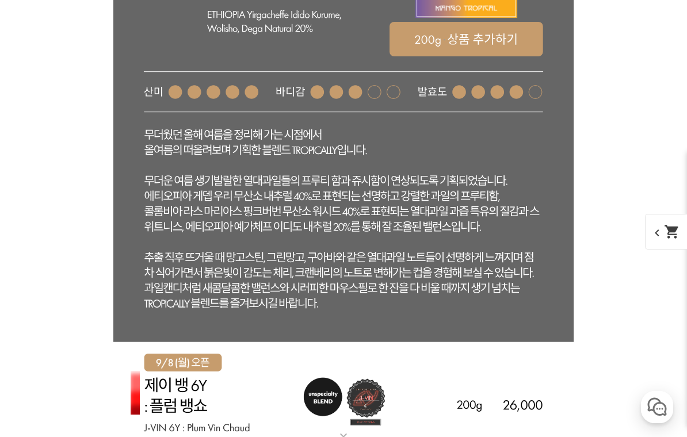
click at [512, 43] on rect at bounding box center [466, 39] width 154 height 35
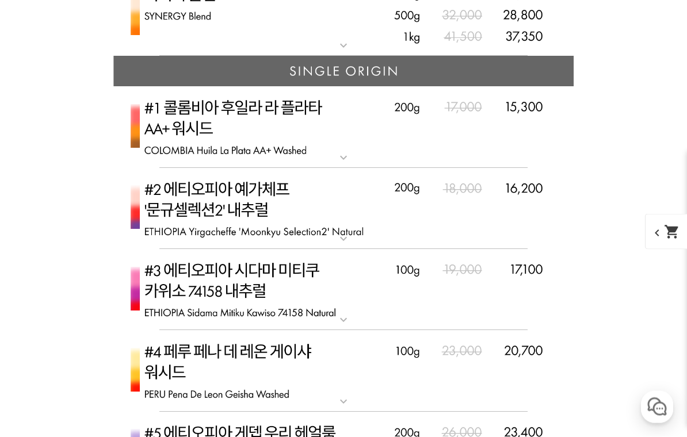
scroll to position [4521, 0]
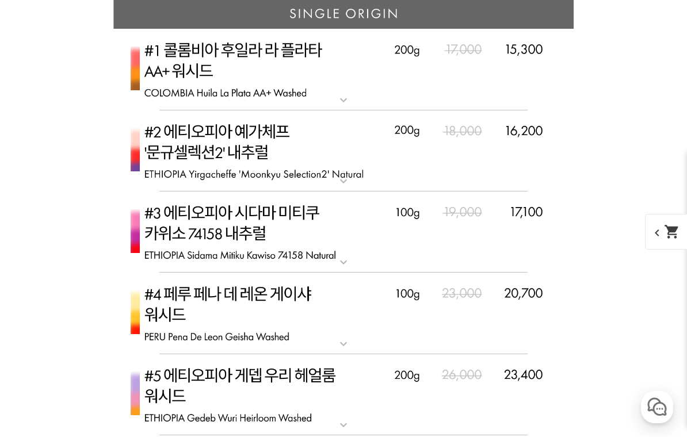
click at [357, 169] on img at bounding box center [343, 151] width 460 height 82
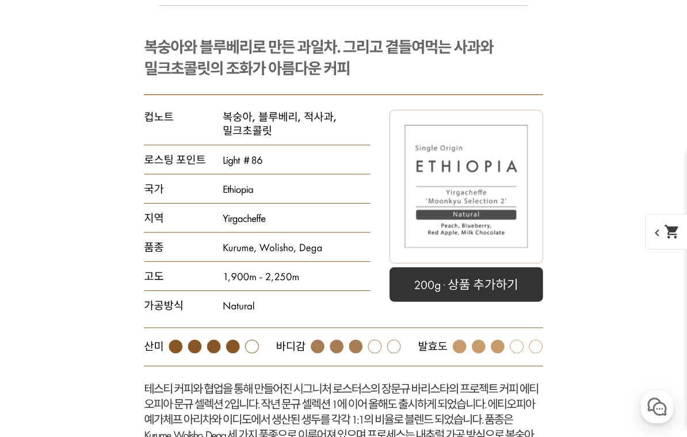
scroll to position [4736, 0]
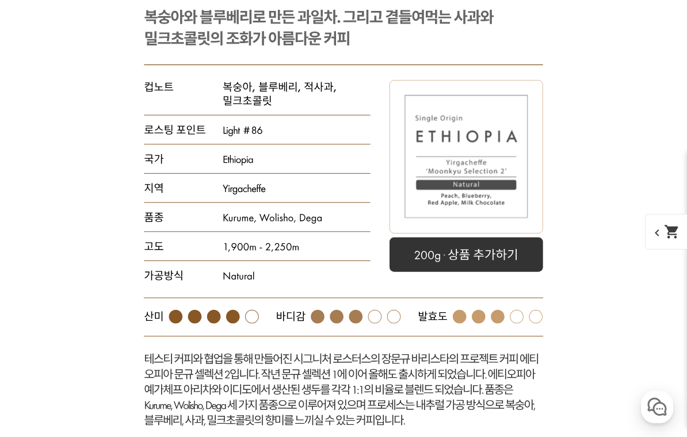
click at [497, 250] on rect at bounding box center [466, 255] width 154 height 35
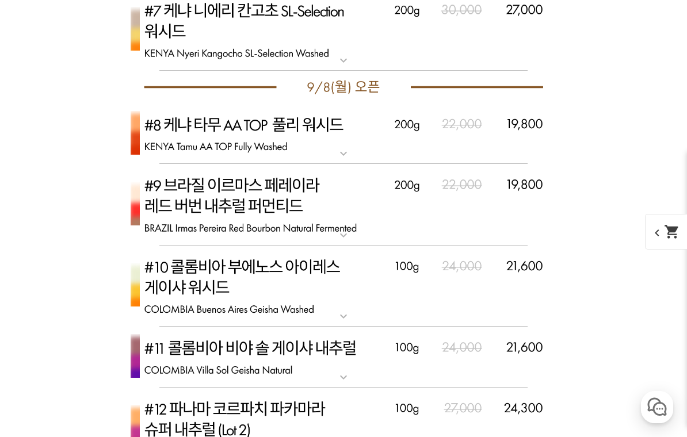
scroll to position [5532, 0]
click at [355, 45] on img at bounding box center [343, 29] width 460 height 82
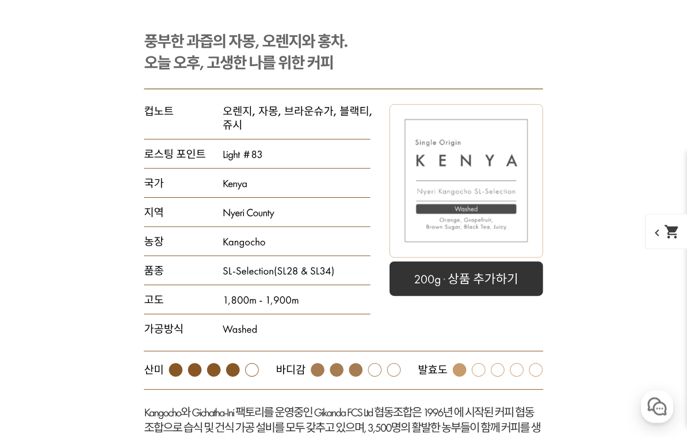
scroll to position [5611, 0]
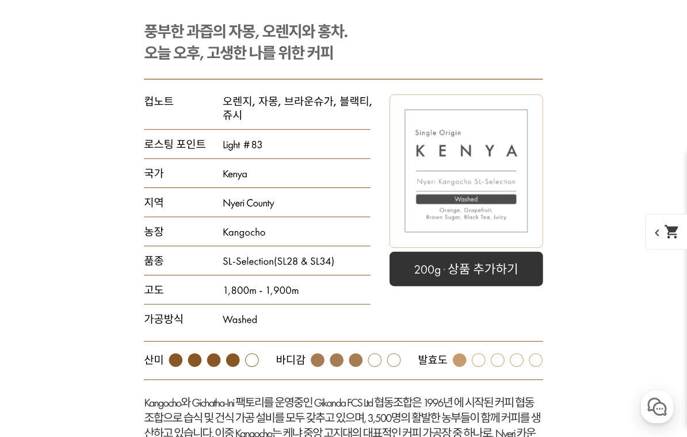
click at [486, 285] on rect at bounding box center [466, 268] width 154 height 35
select select "#7 케냐 니에리 칸고초 SL-Selection 워시드"
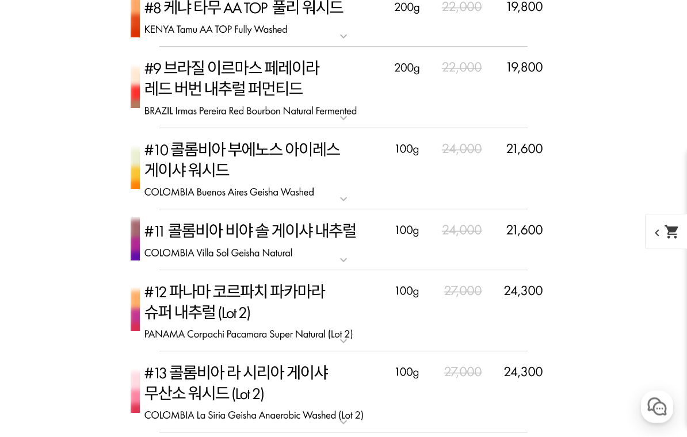
scroll to position [6212, 0]
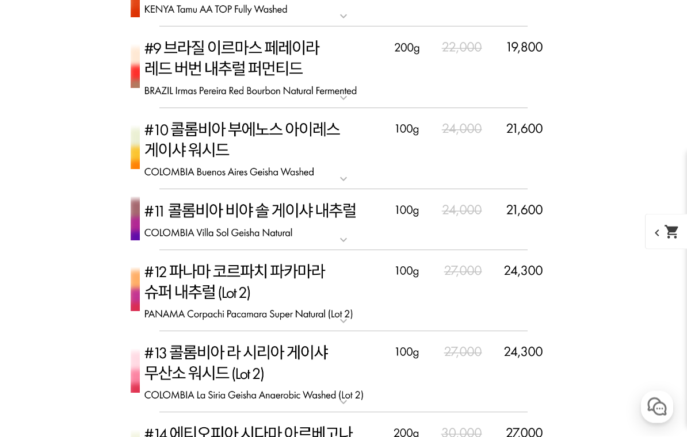
click at [569, 168] on img at bounding box center [343, 150] width 460 height 82
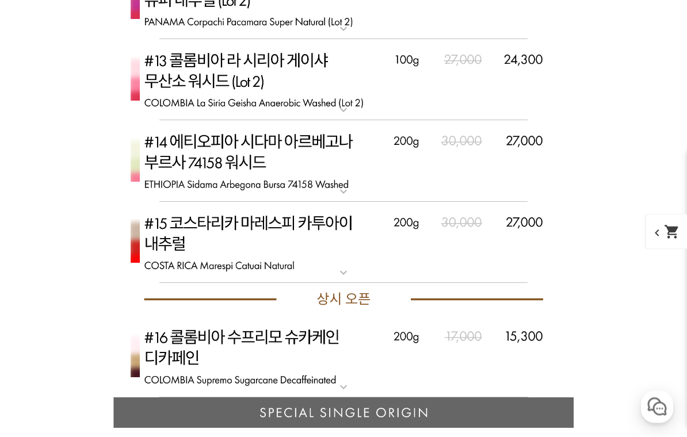
scroll to position [7047, 0]
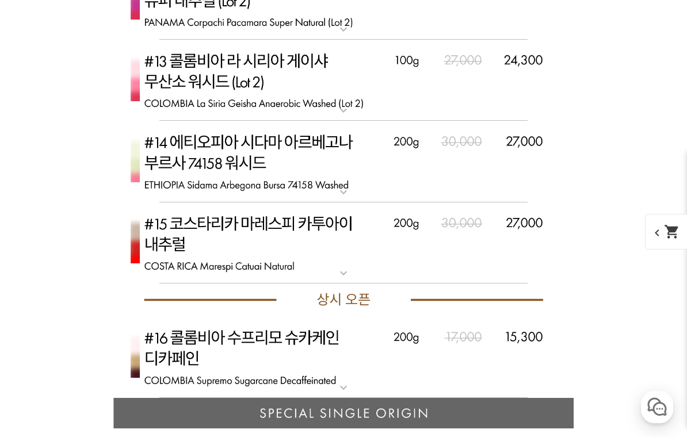
click at [549, 174] on img at bounding box center [343, 162] width 460 height 82
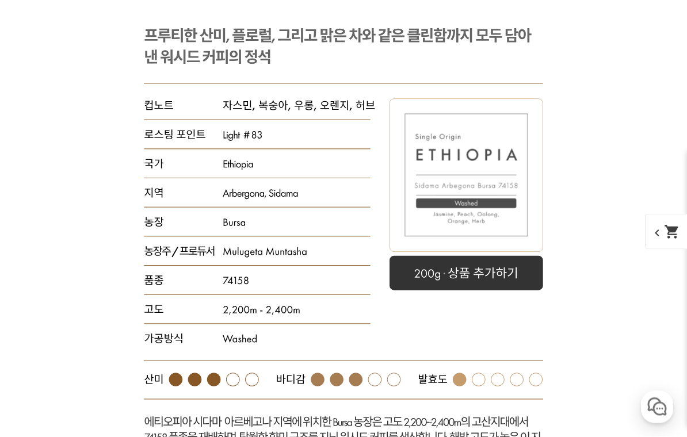
scroll to position [7257, 0]
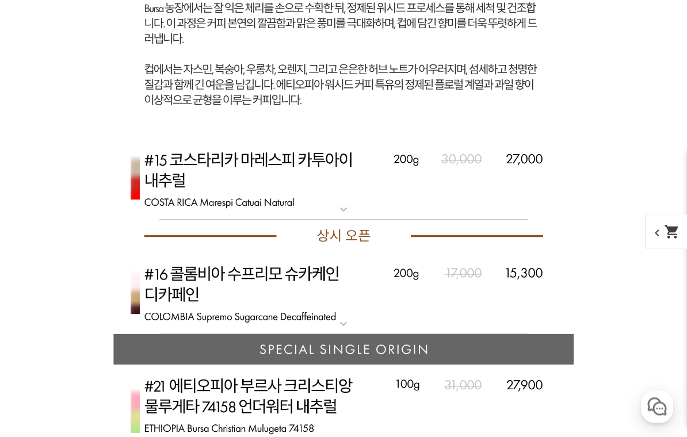
click at [572, 184] on img at bounding box center [343, 180] width 460 height 82
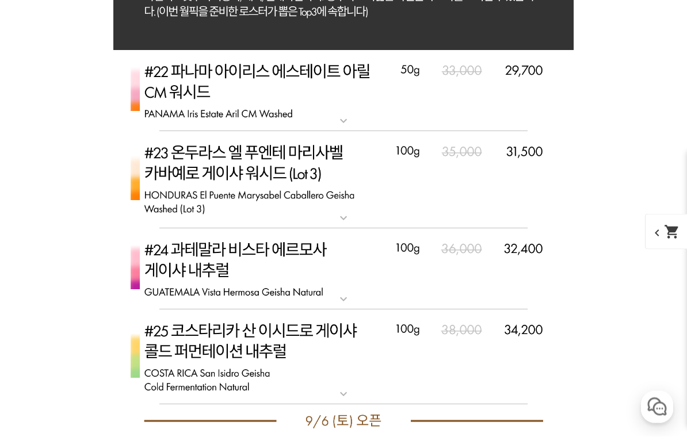
scroll to position [9516, 0]
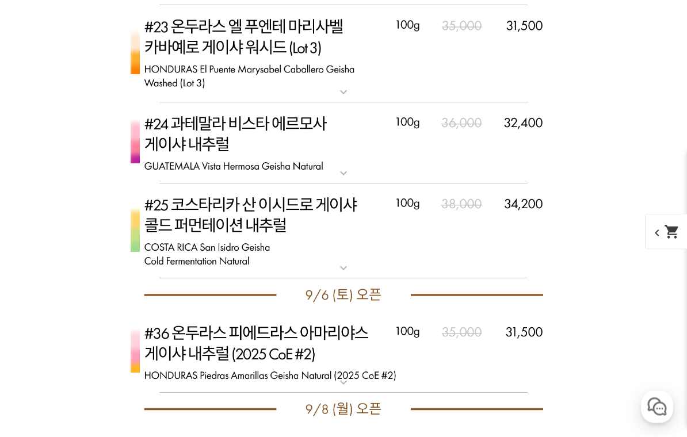
click at [568, 245] on img at bounding box center [343, 231] width 460 height 95
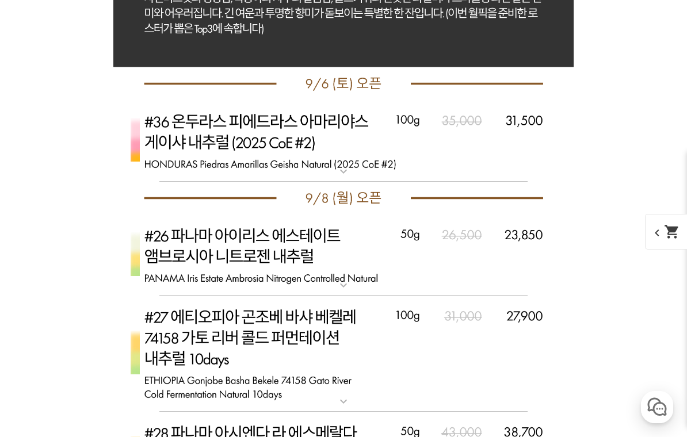
scroll to position [10535, 0]
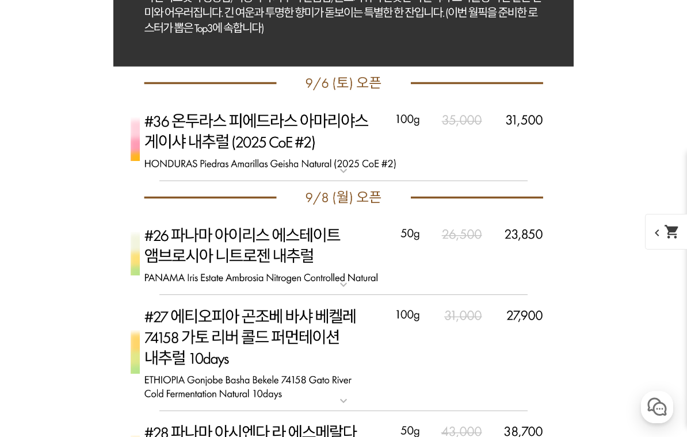
click at [572, 146] on img at bounding box center [343, 141] width 460 height 82
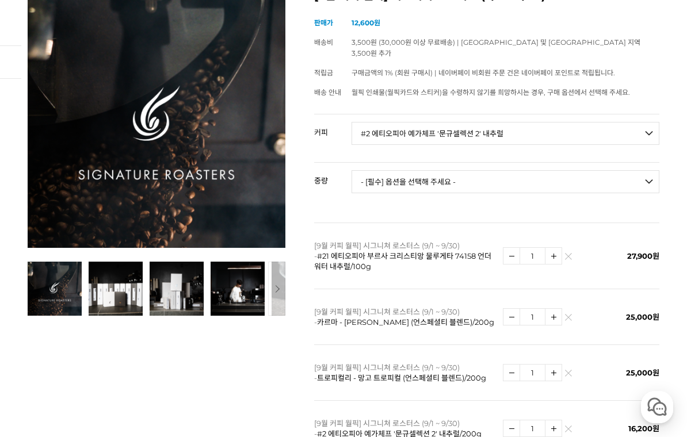
scroll to position [0, 0]
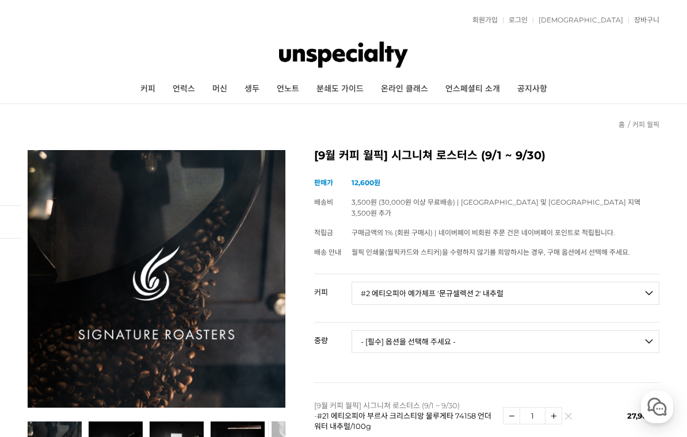
click at [647, 21] on link "장바구니" at bounding box center [643, 20] width 31 height 7
